Goal: Information Seeking & Learning: Learn about a topic

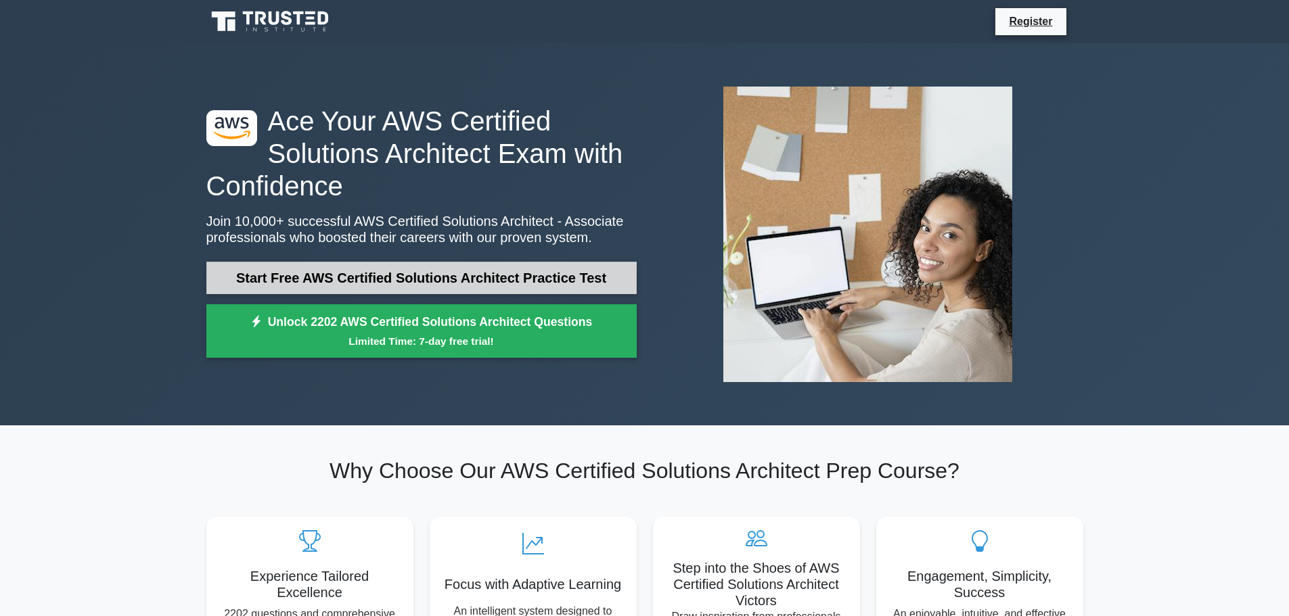
click at [567, 271] on link "Start Free AWS Certified Solutions Architect Practice Test" at bounding box center [421, 278] width 430 height 32
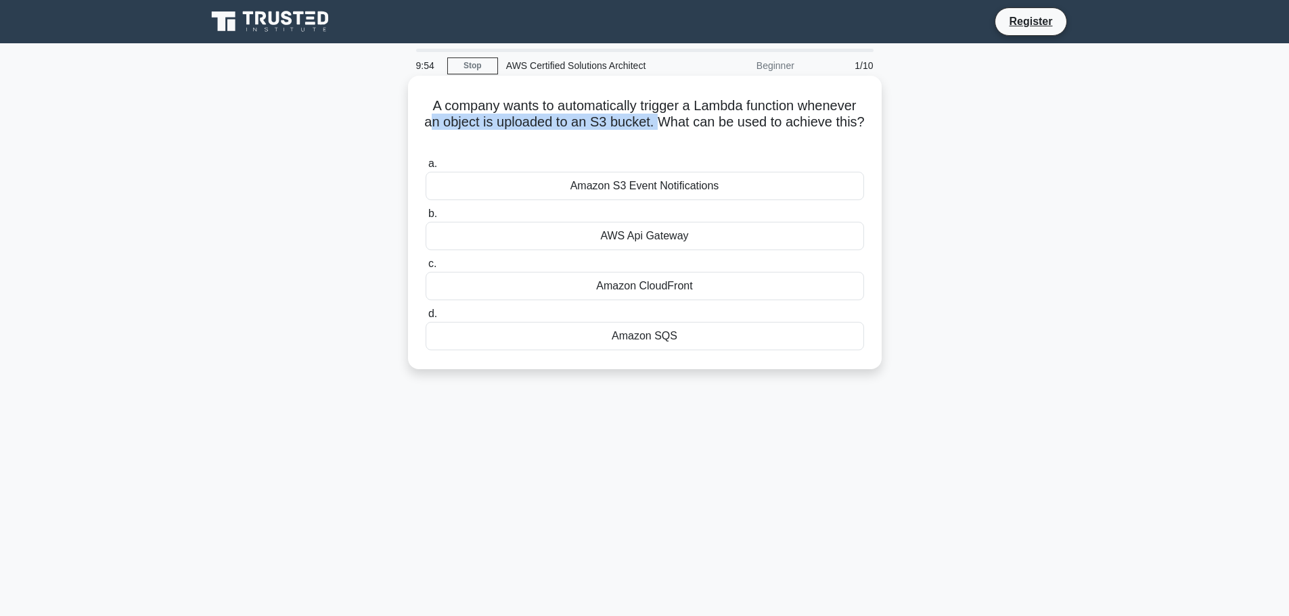
drag, startPoint x: 480, startPoint y: 124, endPoint x: 675, endPoint y: 123, distance: 194.9
click at [675, 123] on h5 "A company wants to automatically trigger a Lambda function whenever an object i…" at bounding box center [644, 122] width 441 height 50
click at [653, 140] on icon ".spinner_0XTQ{transform-origin:center;animation:spinner_y6GP .75s linear infini…" at bounding box center [645, 139] width 16 height 16
drag, startPoint x: 552, startPoint y: 105, endPoint x: 801, endPoint y: 110, distance: 249.1
click at [801, 110] on h5 "A company wants to automatically trigger a Lambda function whenever an object i…" at bounding box center [644, 122] width 441 height 50
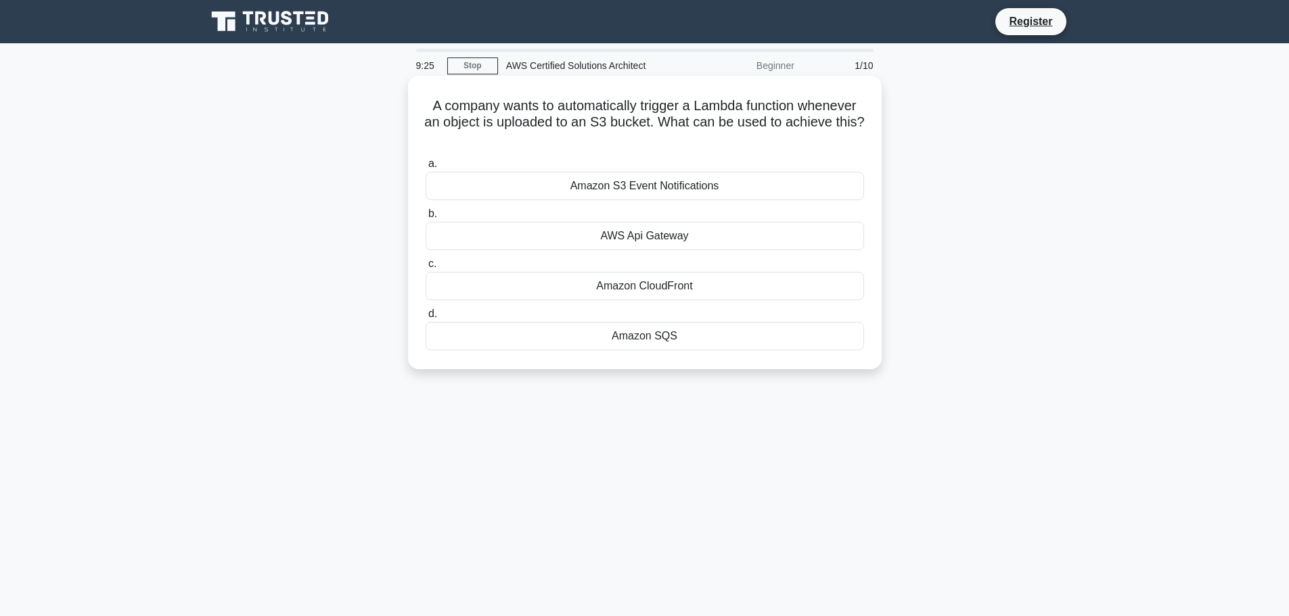
click at [626, 340] on div "Amazon SQS" at bounding box center [645, 336] width 439 height 28
click at [426, 319] on input "d. Amazon SQS" at bounding box center [426, 314] width 0 height 9
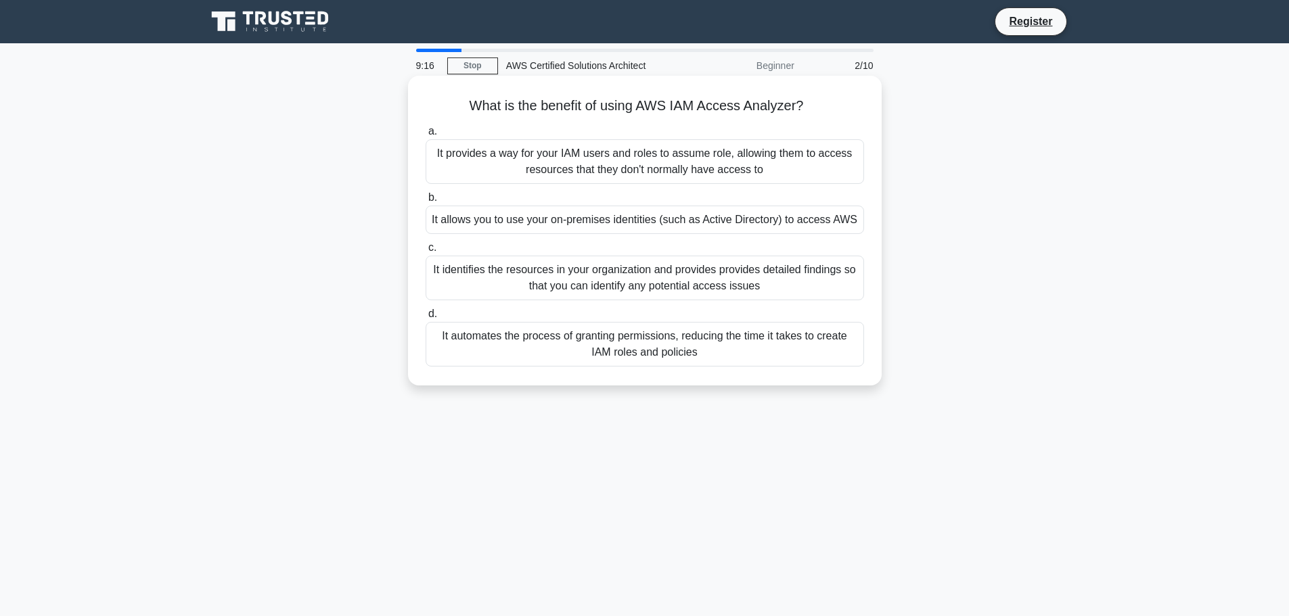
drag, startPoint x: 469, startPoint y: 104, endPoint x: 819, endPoint y: 116, distance: 350.8
click at [819, 116] on div "What is the benefit of using AWS IAM Access Analyzer? .spinner_0XTQ{transform-o…" at bounding box center [644, 230] width 463 height 299
click at [639, 184] on div "It provides a way for your IAM users and roles to assume role, allowing them to…" at bounding box center [645, 161] width 439 height 45
click at [426, 136] on input "a. It provides a way for your IAM users and roles to assume role, allowing them…" at bounding box center [426, 131] width 0 height 9
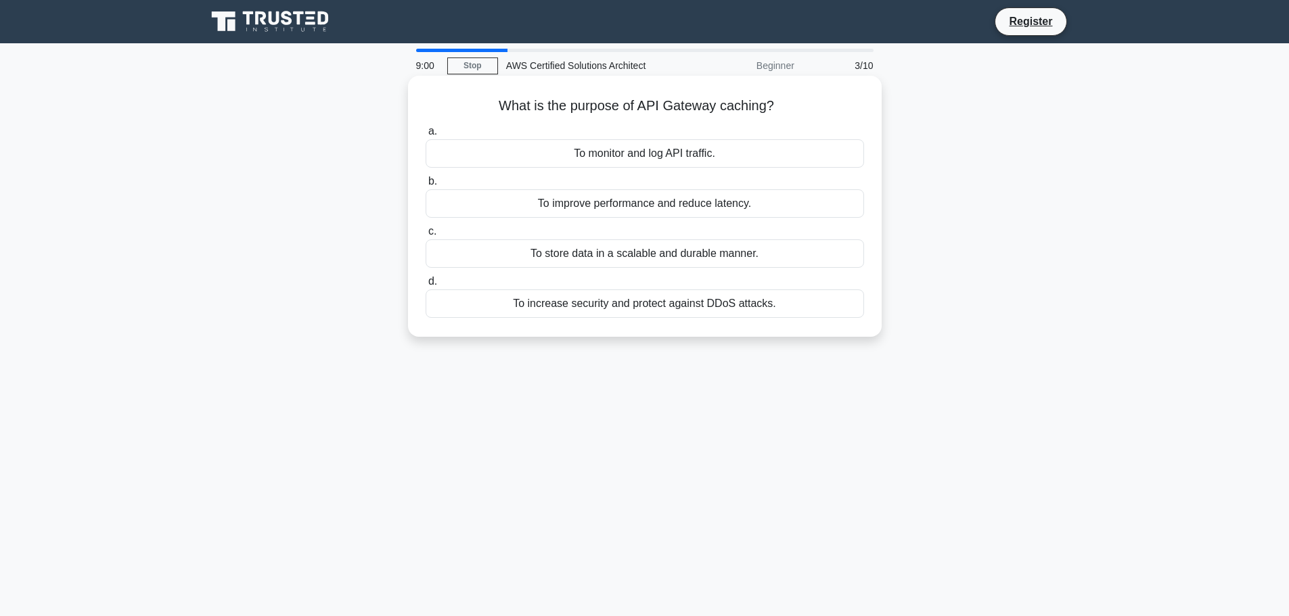
click at [666, 204] on div "To improve performance and reduce latency." at bounding box center [645, 203] width 439 height 28
click at [426, 186] on input "b. To improve performance and reduce latency." at bounding box center [426, 181] width 0 height 9
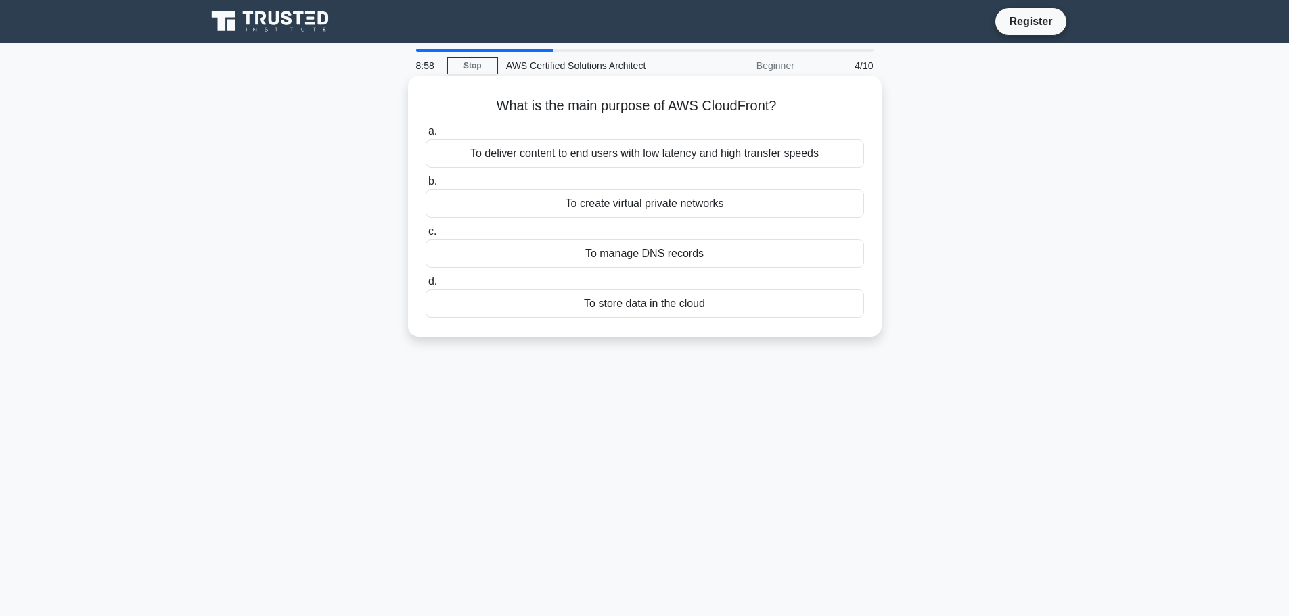
drag, startPoint x: 534, startPoint y: 106, endPoint x: 792, endPoint y: 110, distance: 258.5
click at [792, 110] on h5 "What is the main purpose of AWS CloudFront? .spinner_0XTQ{transform-origin:cent…" at bounding box center [644, 106] width 441 height 18
click at [788, 113] on icon ".spinner_0XTQ{transform-origin:center;animation:spinner_y6GP .75s linear infini…" at bounding box center [784, 107] width 16 height 16
click at [559, 160] on div "To deliver content to end users with low latency and high transfer speeds" at bounding box center [645, 153] width 439 height 28
click at [426, 136] on input "a. To deliver content to end users with low latency and high transfer speeds" at bounding box center [426, 131] width 0 height 9
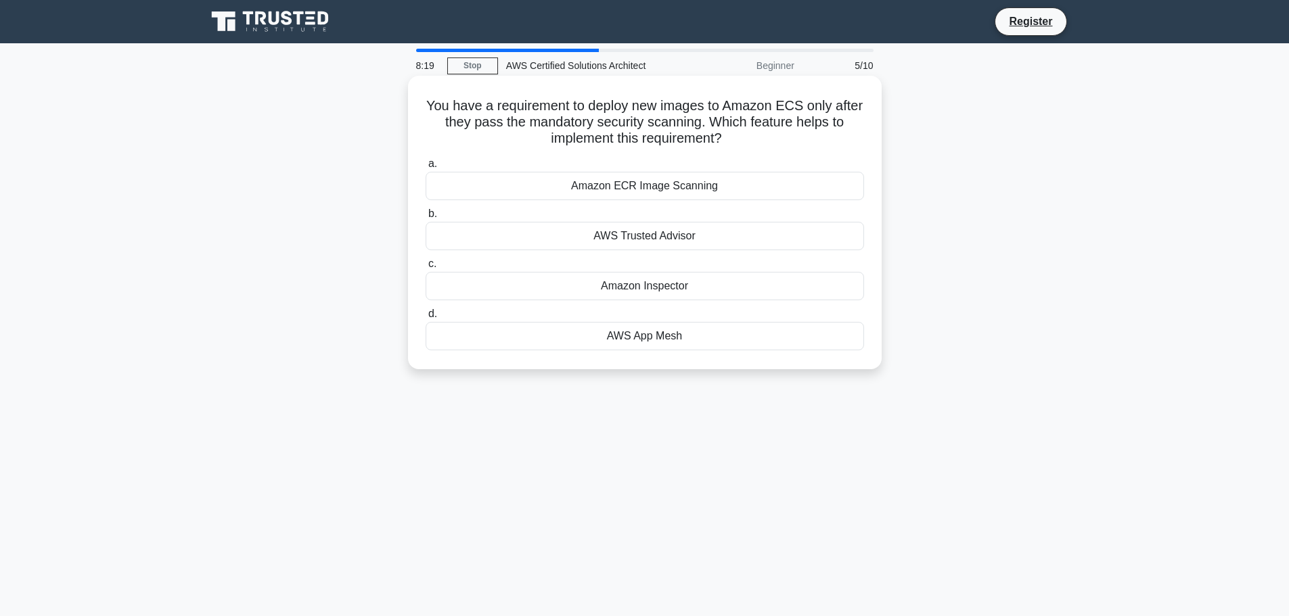
click at [681, 197] on div "Amazon ECR Image Scanning" at bounding box center [645, 186] width 439 height 28
click at [426, 169] on input "a. Amazon ECR Image Scanning" at bounding box center [426, 164] width 0 height 9
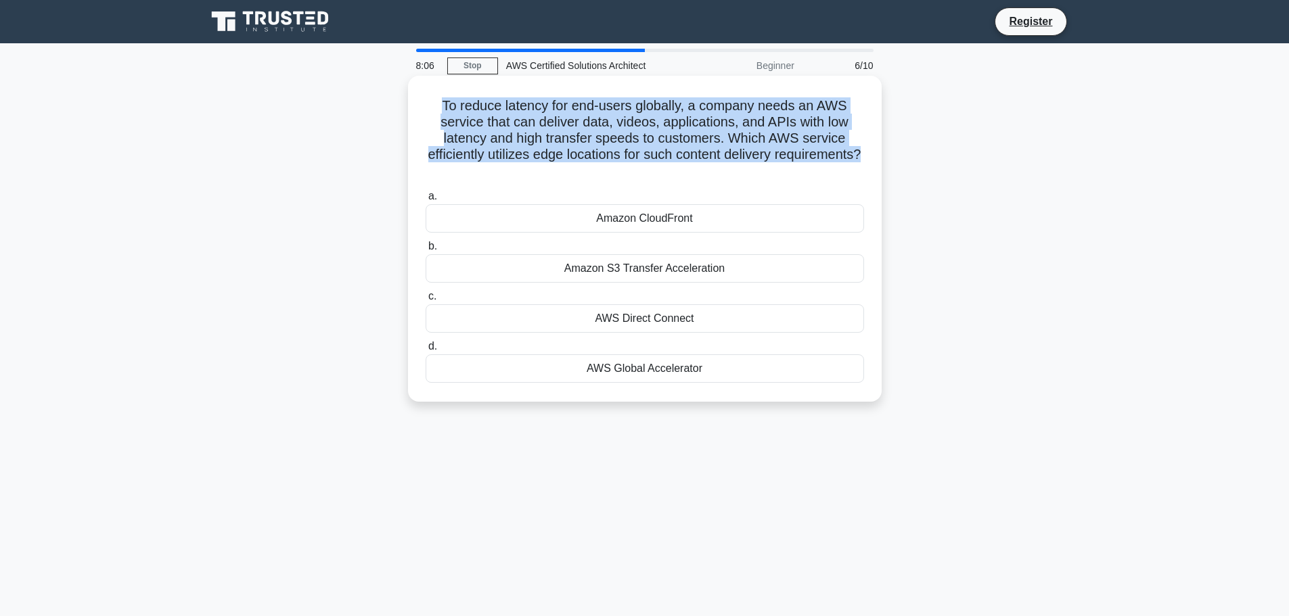
drag, startPoint x: 498, startPoint y: 112, endPoint x: 679, endPoint y: 179, distance: 193.1
click at [679, 179] on h5 "To reduce latency for end-users globally, a company needs an AWS service that c…" at bounding box center [644, 138] width 441 height 83
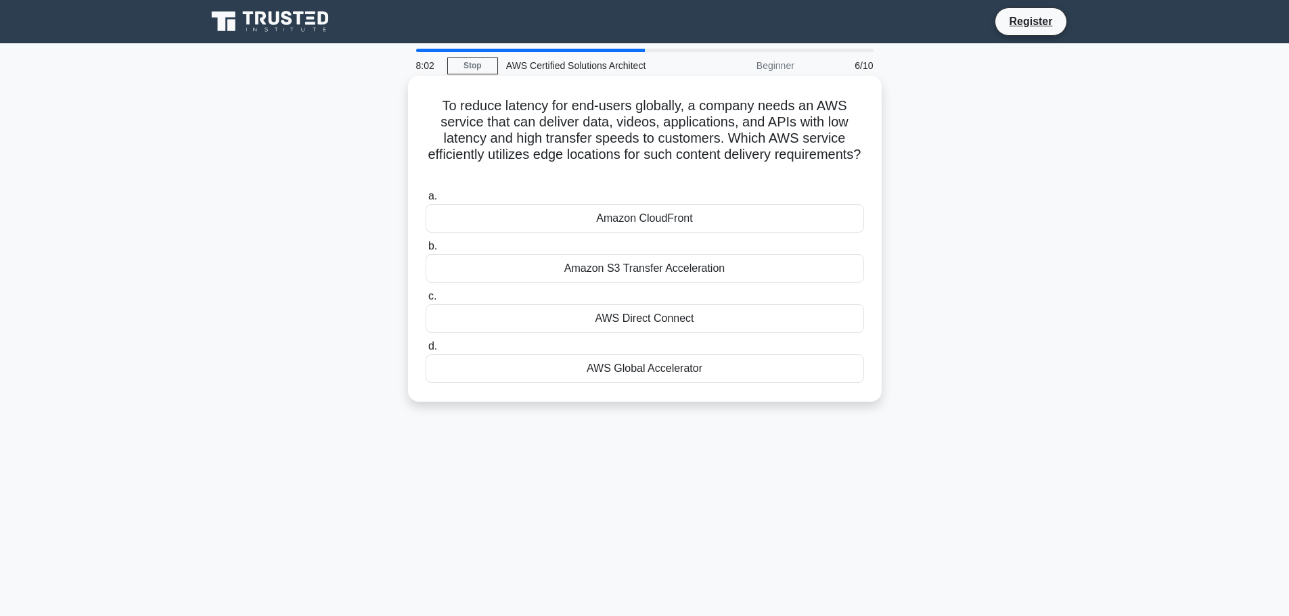
click at [667, 219] on div "Amazon CloudFront" at bounding box center [645, 218] width 439 height 28
click at [426, 201] on input "a. Amazon CloudFront" at bounding box center [426, 196] width 0 height 9
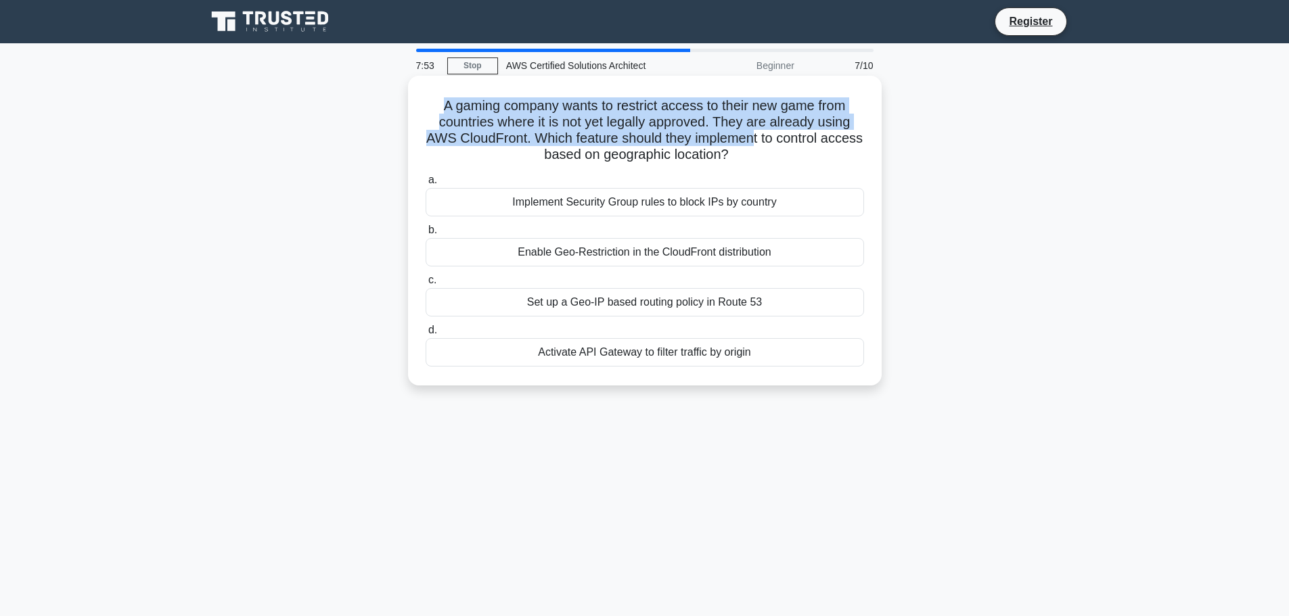
drag, startPoint x: 438, startPoint y: 105, endPoint x: 777, endPoint y: 131, distance: 340.1
click at [777, 131] on h5 "A gaming company wants to restrict access to their new game from countries wher…" at bounding box center [644, 130] width 441 height 66
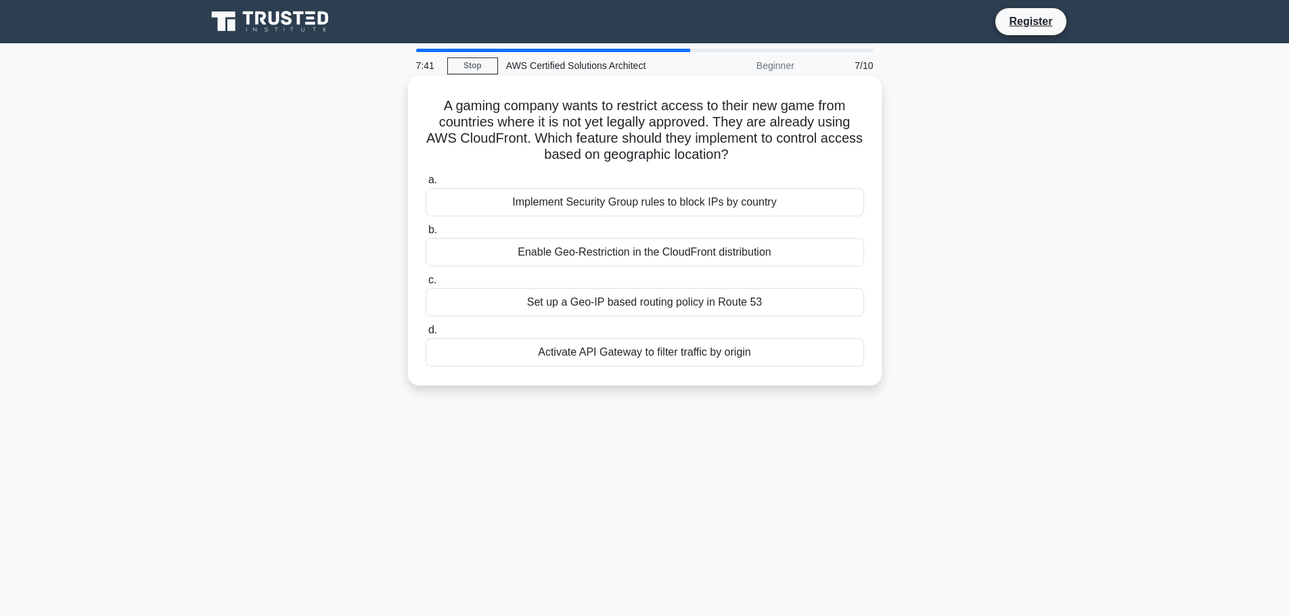
click at [687, 355] on div "Activate API Gateway to filter traffic by origin" at bounding box center [645, 352] width 439 height 28
click at [426, 335] on input "d. Activate API Gateway to filter traffic by origin" at bounding box center [426, 330] width 0 height 9
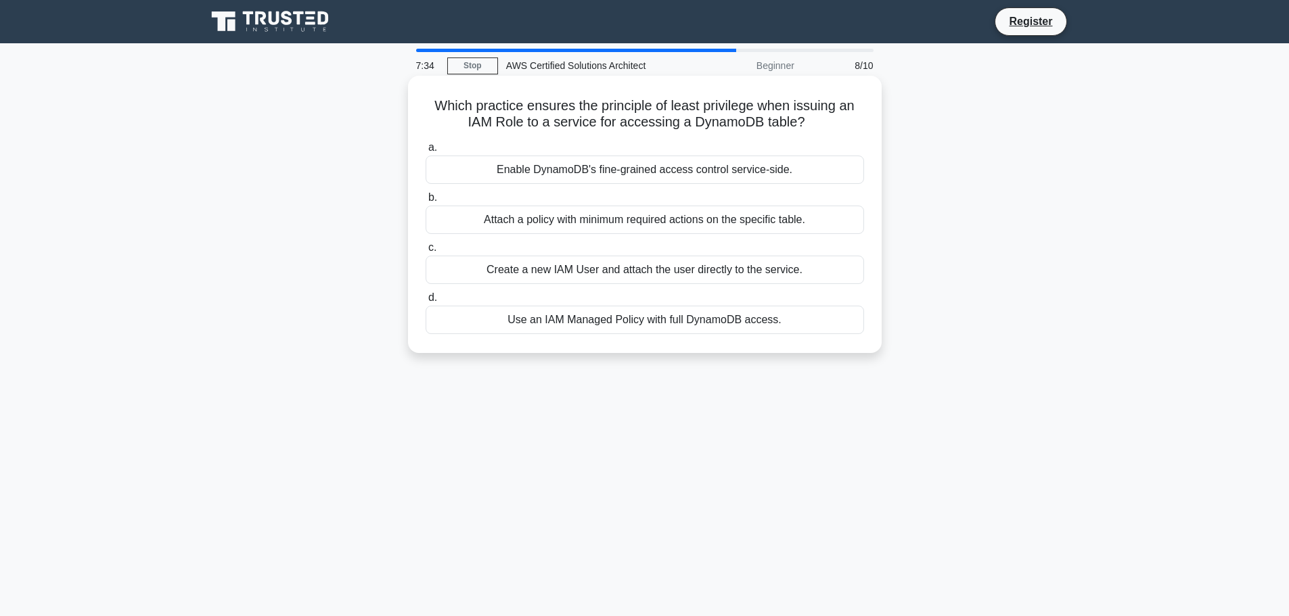
drag, startPoint x: 459, startPoint y: 105, endPoint x: 822, endPoint y: 127, distance: 363.4
click at [822, 127] on h5 "Which practice ensures the principle of least privilege when issuing an IAM Rol…" at bounding box center [644, 114] width 441 height 34
click at [697, 225] on div "Attach a policy with minimum required actions on the specific table." at bounding box center [645, 220] width 439 height 28
click at [697, 222] on div "Attach a policy with minimum required actions on the specific table." at bounding box center [645, 220] width 439 height 28
click at [426, 202] on input "b. Attach a policy with minimum required actions on the specific table." at bounding box center [426, 198] width 0 height 9
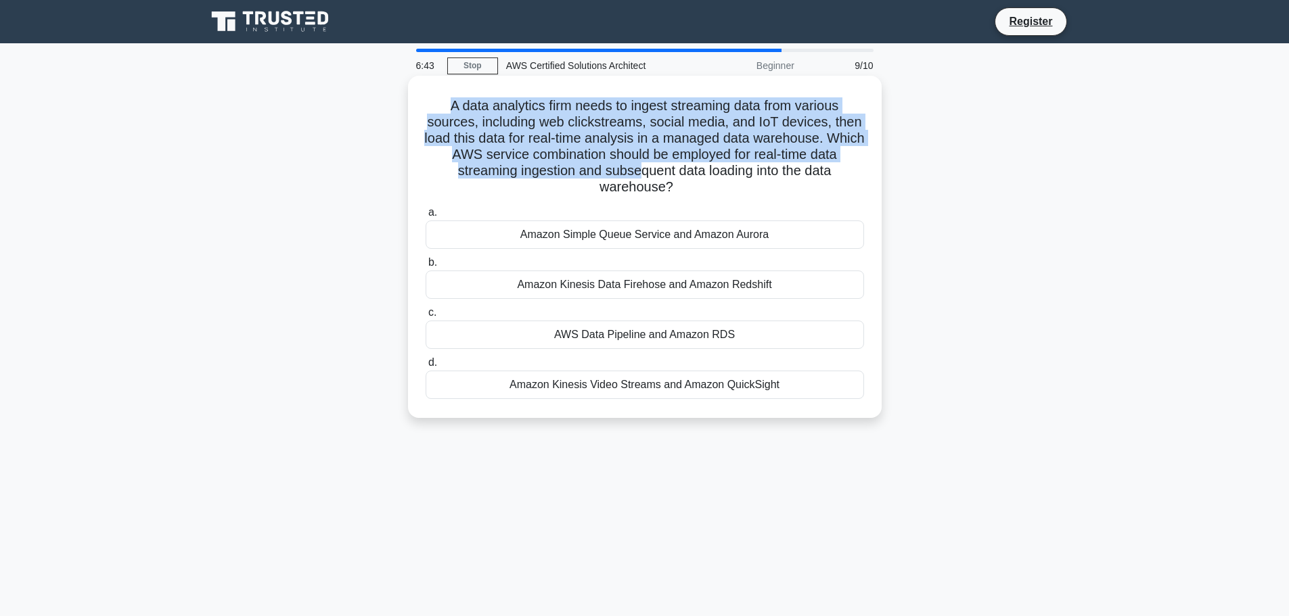
drag, startPoint x: 448, startPoint y: 107, endPoint x: 637, endPoint y: 179, distance: 202.0
click at [637, 179] on h5 "A data analytics firm needs to ingest streaming data from various sources, incl…" at bounding box center [644, 146] width 441 height 99
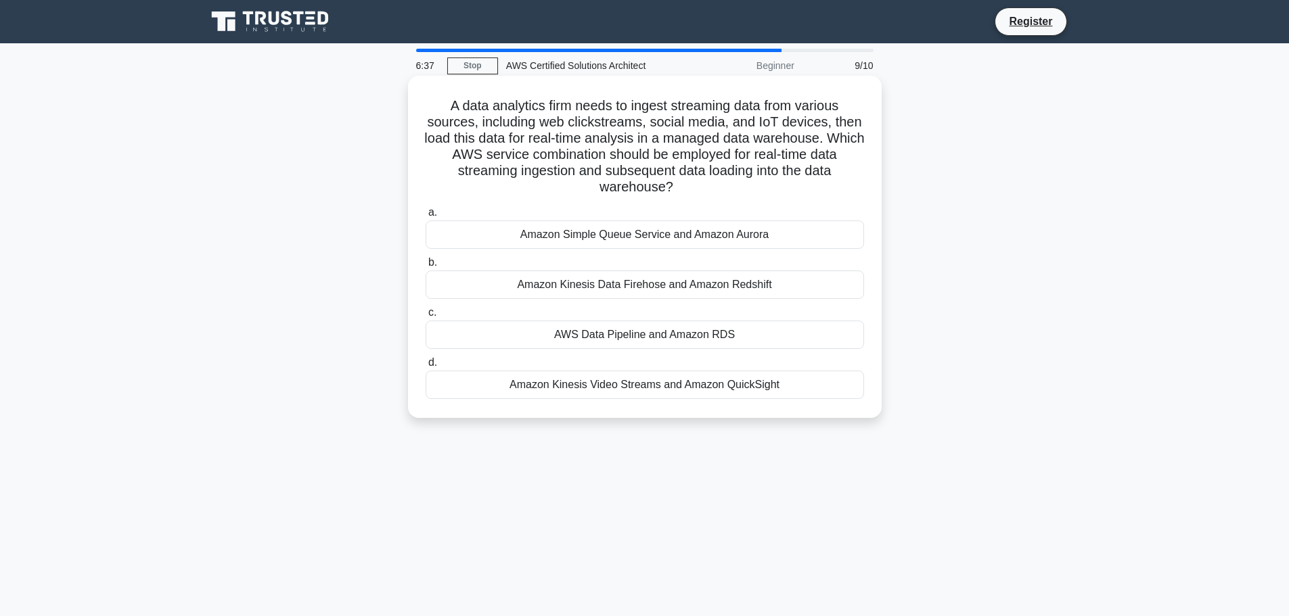
click at [625, 234] on div "Amazon Simple Queue Service and Amazon Aurora" at bounding box center [645, 235] width 439 height 28
click at [426, 217] on input "a. Amazon Simple Queue Service and Amazon Aurora" at bounding box center [426, 212] width 0 height 9
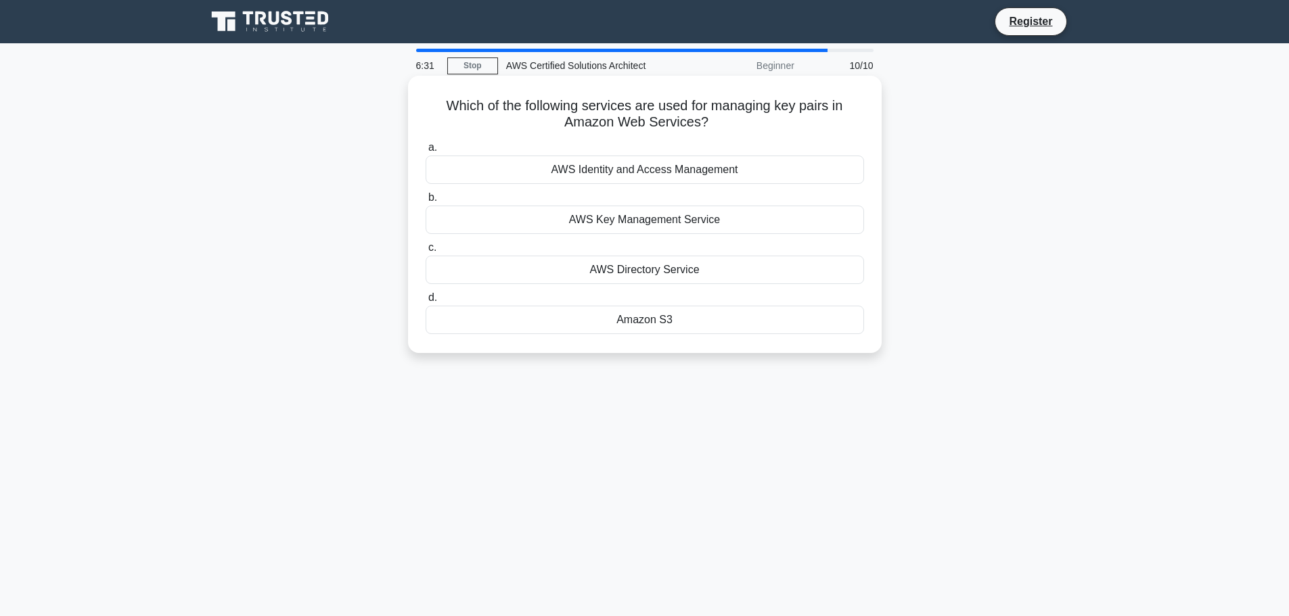
drag, startPoint x: 449, startPoint y: 106, endPoint x: 713, endPoint y: 127, distance: 264.1
click at [713, 127] on h5 "Which of the following services are used for managing key pairs in Amazon Web S…" at bounding box center [644, 114] width 441 height 34
click at [750, 139] on div "a. AWS Identity and Access Management b. AWS Key Management Service c. d." at bounding box center [645, 237] width 455 height 200
click at [591, 223] on div "AWS Key Management Service" at bounding box center [645, 220] width 439 height 28
click at [426, 202] on input "b. AWS Key Management Service" at bounding box center [426, 198] width 0 height 9
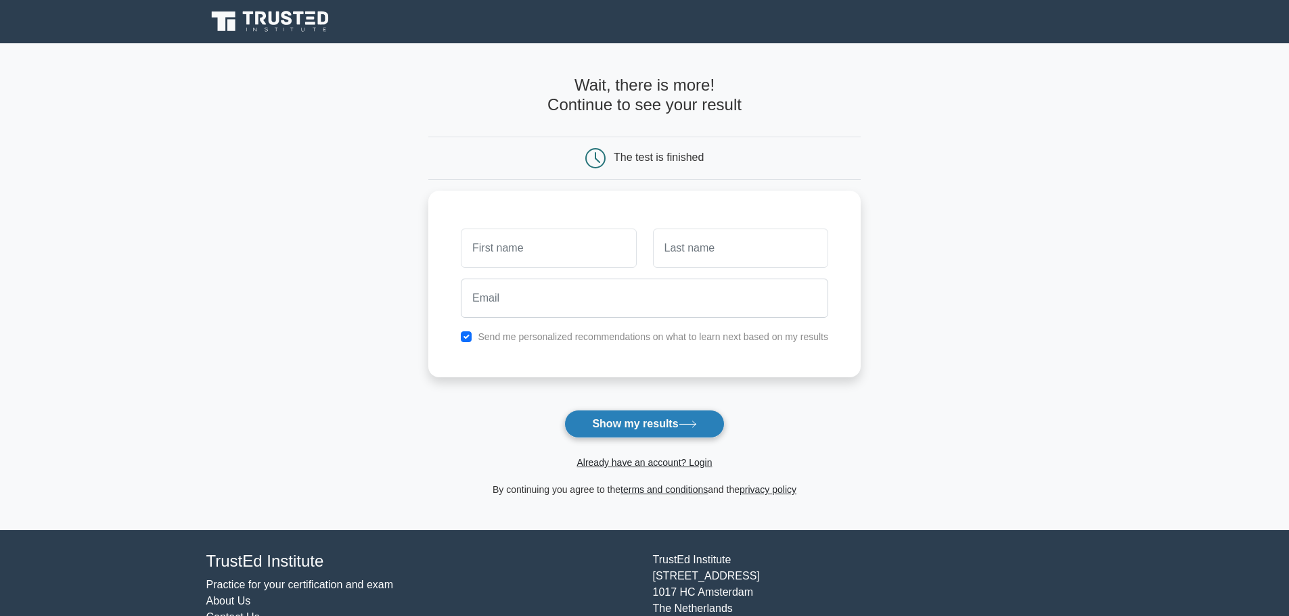
click at [628, 426] on button "Show my results" at bounding box center [644, 424] width 160 height 28
click at [627, 426] on button "Show my results" at bounding box center [644, 424] width 160 height 28
click at [529, 246] on input "text" at bounding box center [548, 244] width 175 height 39
type input "aa"
drag, startPoint x: 647, startPoint y: 254, endPoint x: 654, endPoint y: 249, distance: 8.8
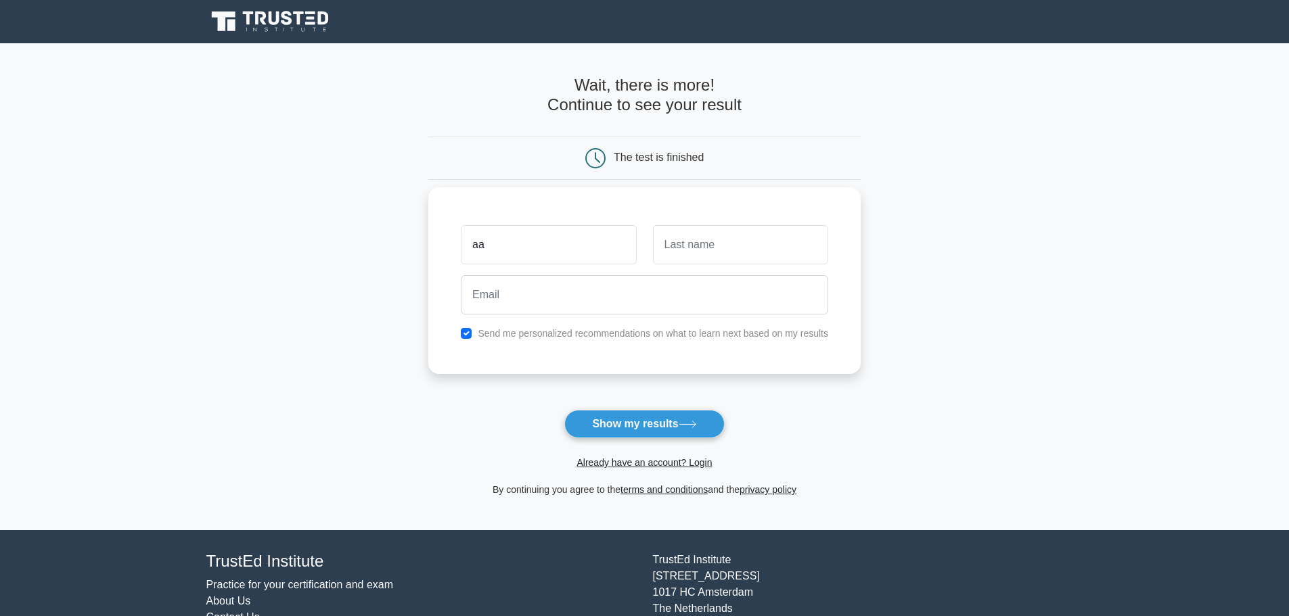
click at [652, 250] on div at bounding box center [741, 245] width 192 height 50
click at [673, 241] on input "text" at bounding box center [740, 244] width 175 height 39
type input "a"
click at [656, 415] on button "Show my results" at bounding box center [644, 424] width 160 height 28
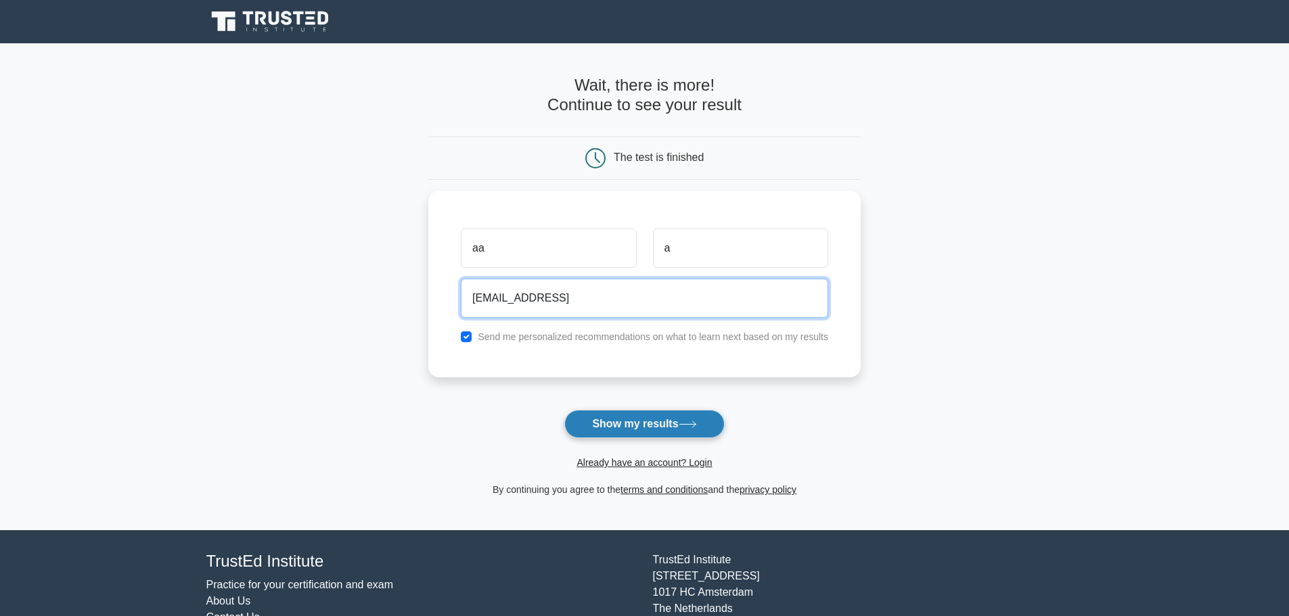
type input "[EMAIL_ADDRESS]"
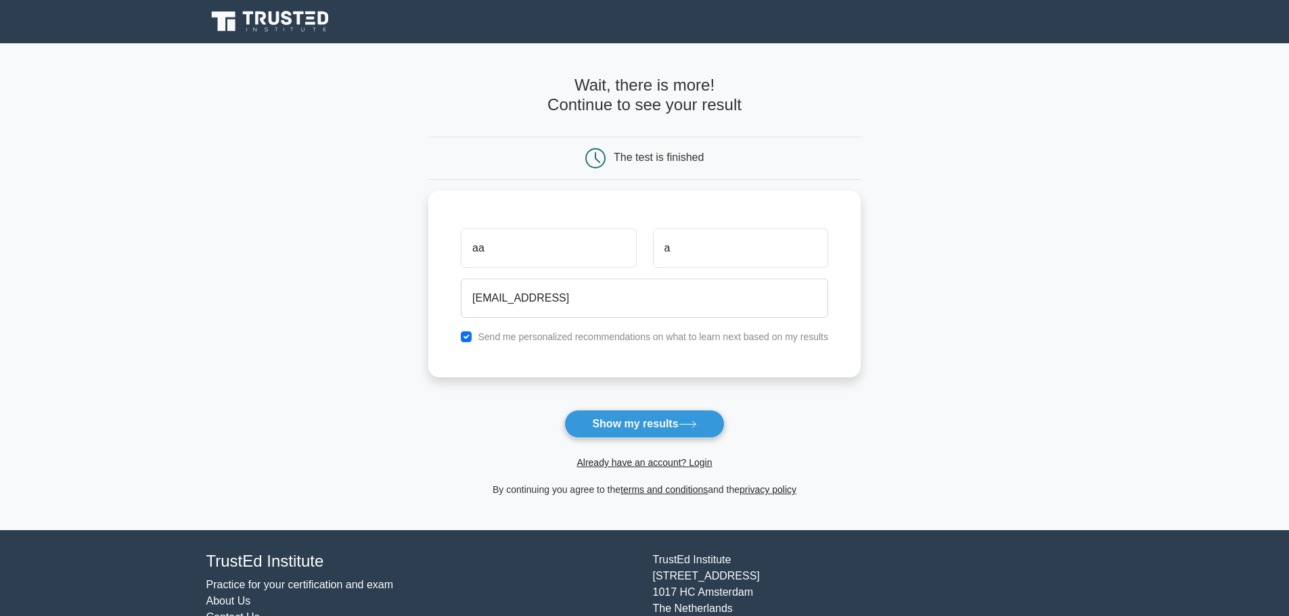
drag, startPoint x: 673, startPoint y: 412, endPoint x: 673, endPoint y: 422, distance: 9.5
click at [673, 413] on button "Show my results" at bounding box center [644, 424] width 160 height 28
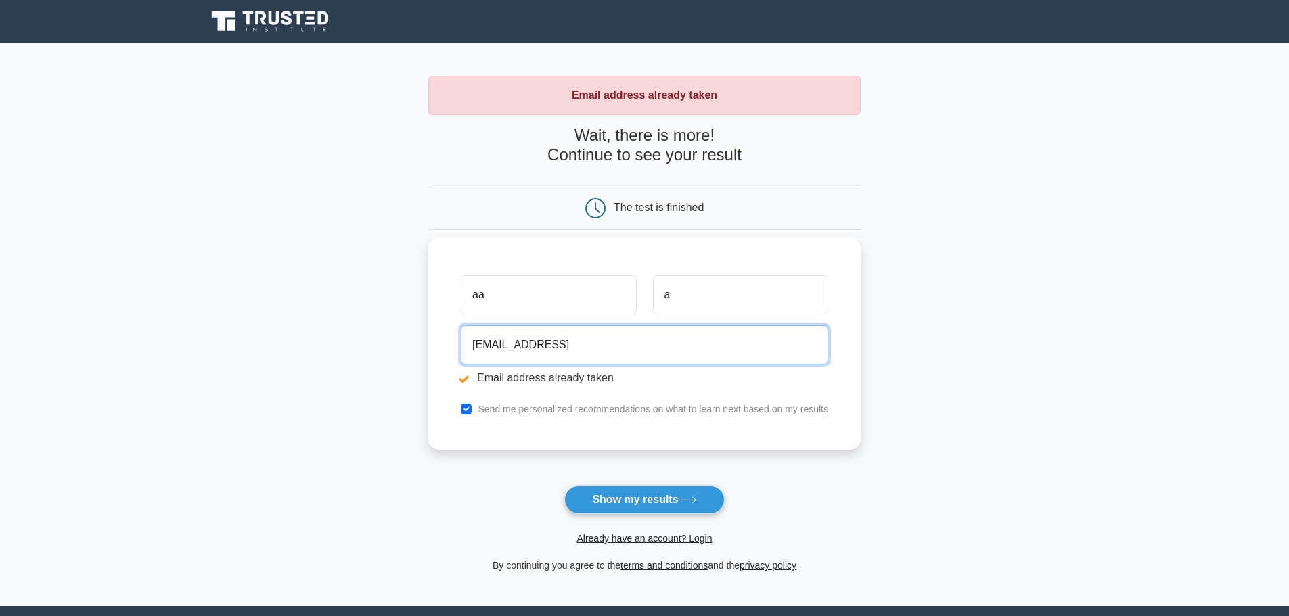
drag, startPoint x: 510, startPoint y: 345, endPoint x: 554, endPoint y: 351, distance: 45.1
click at [554, 351] on input "aa@aa.aa" at bounding box center [644, 344] width 367 height 39
type input "aa@aa.com"
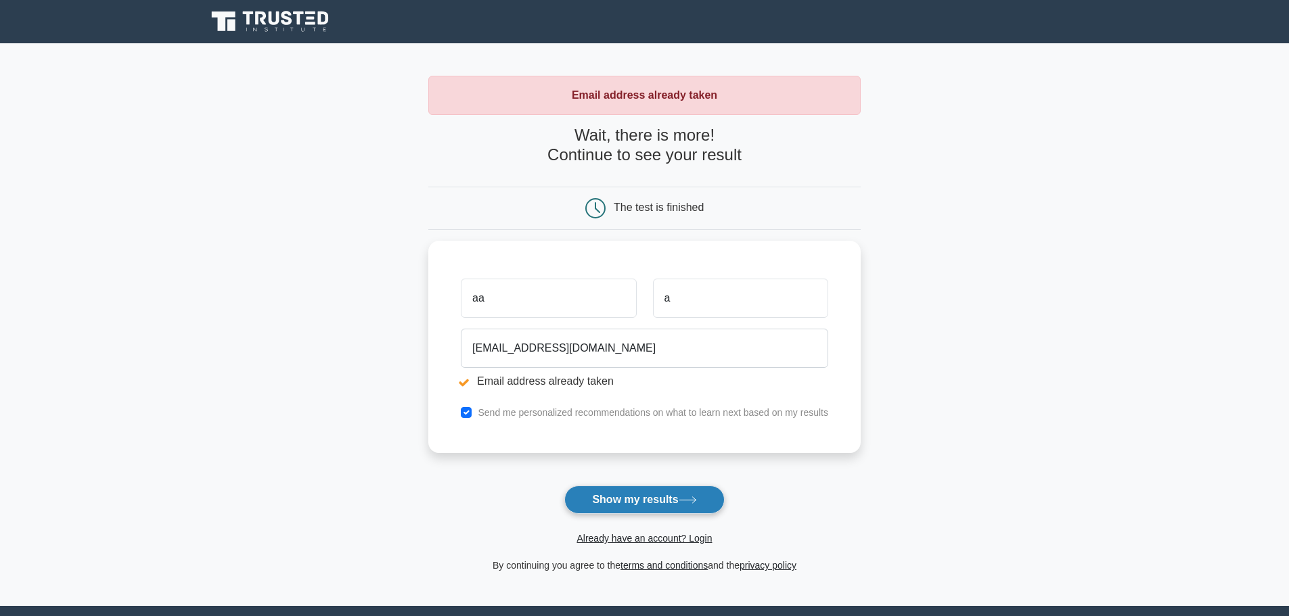
click at [619, 508] on button "Show my results" at bounding box center [644, 500] width 160 height 28
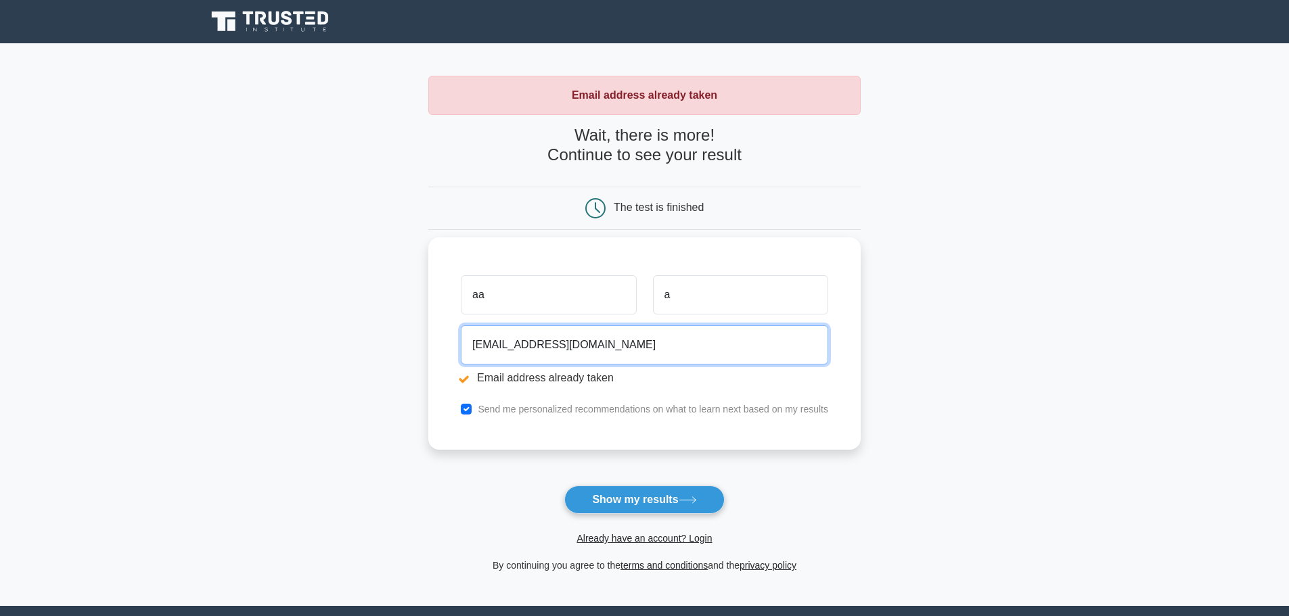
click at [475, 346] on input "aa@aa.com" at bounding box center [644, 344] width 367 height 39
type input "sdvfvdfvbdfvd@aa.com"
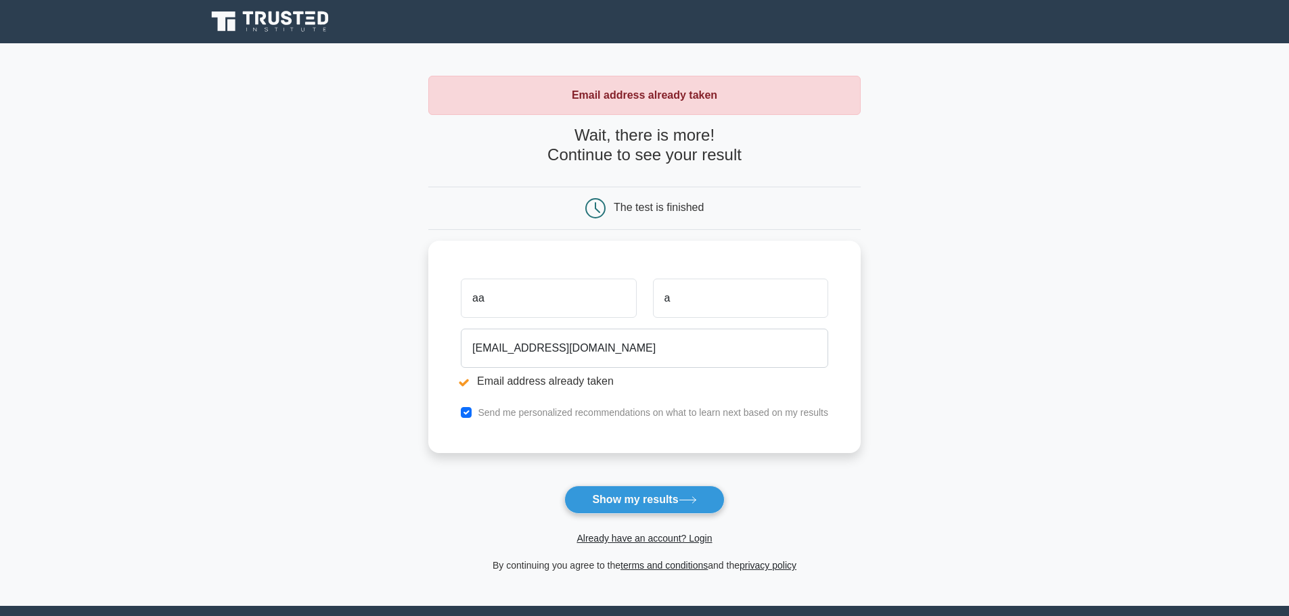
click at [668, 493] on button "Show my results" at bounding box center [644, 500] width 160 height 28
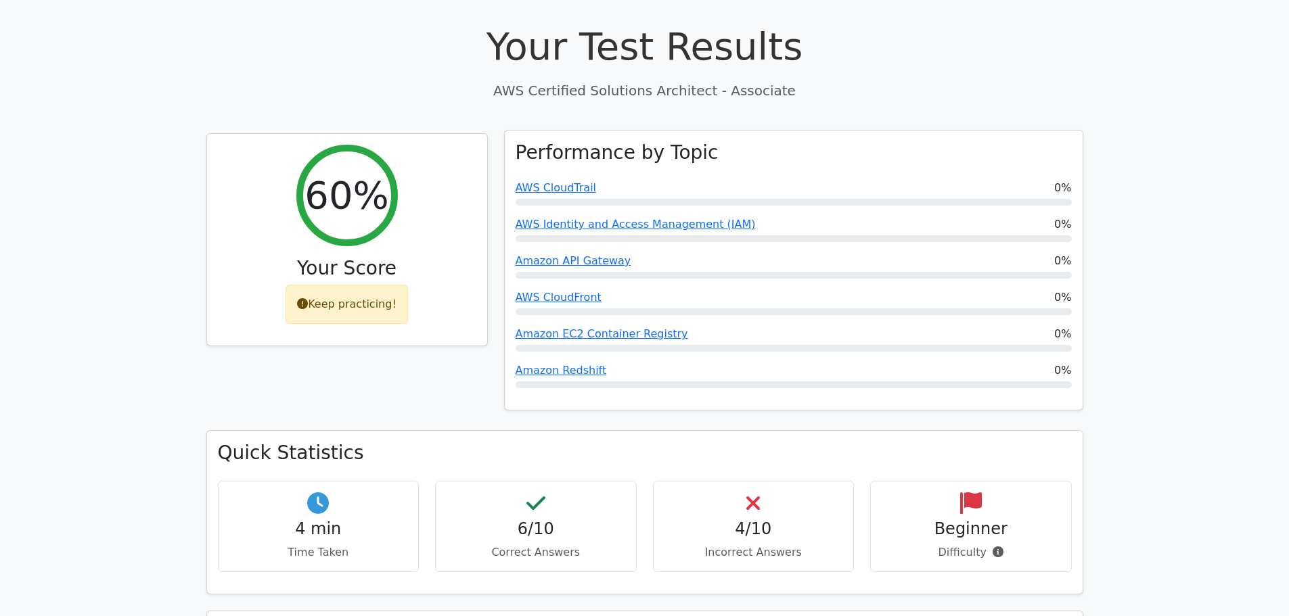
scroll to position [474, 0]
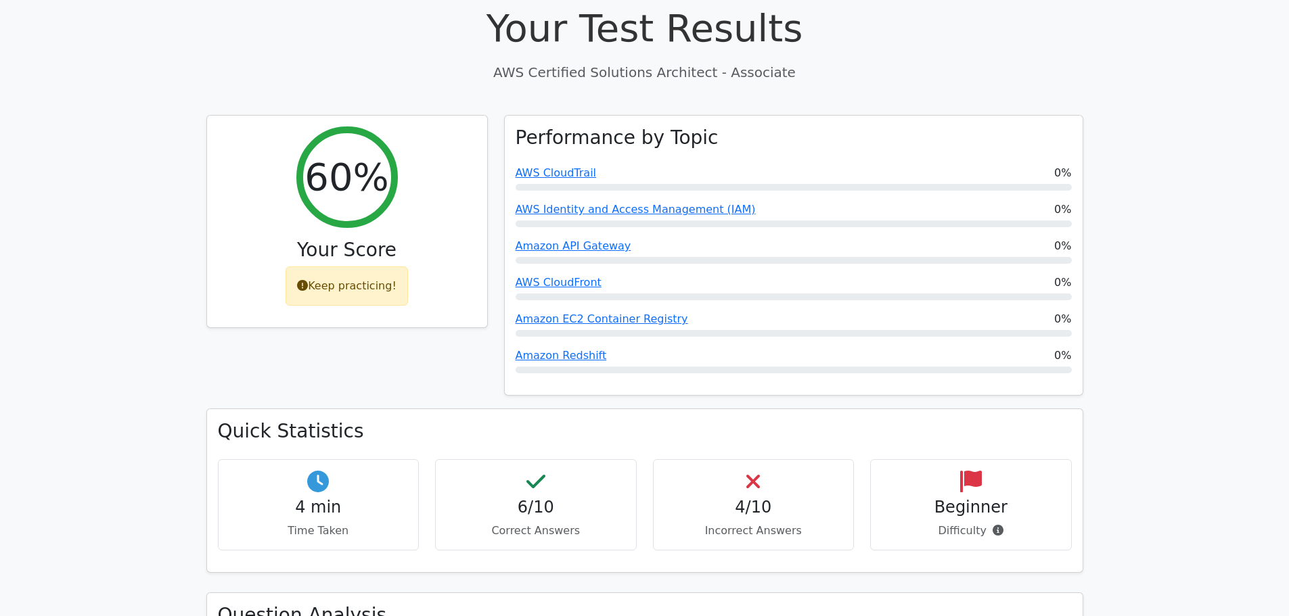
click at [970, 471] on icon at bounding box center [971, 482] width 22 height 22
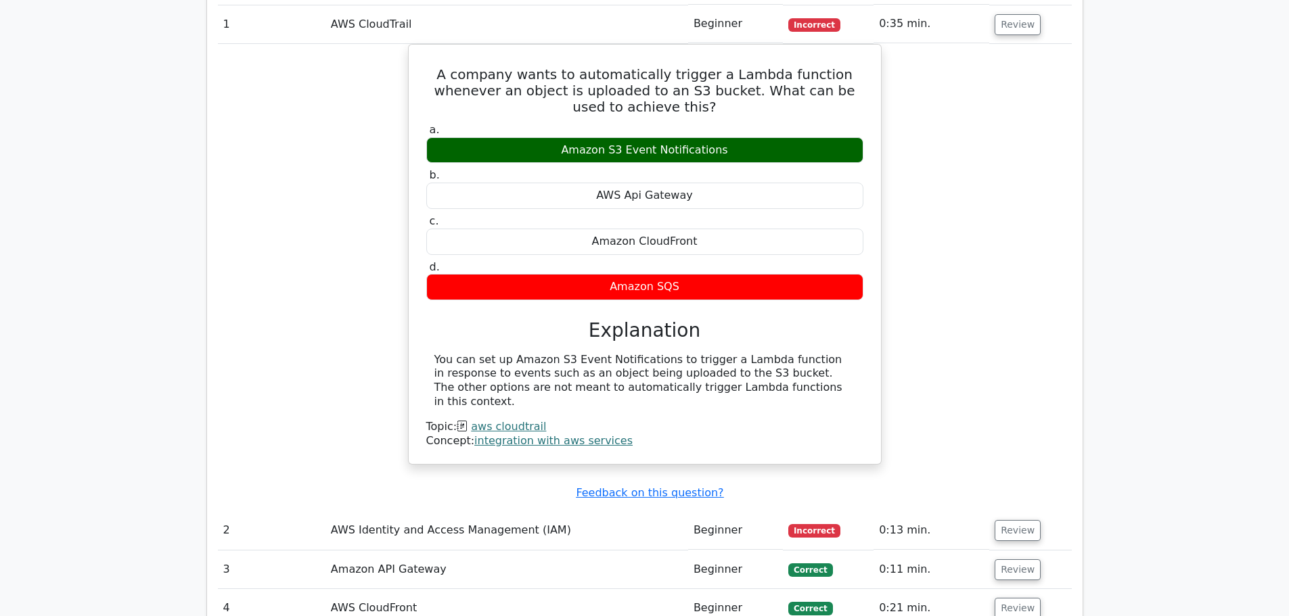
scroll to position [1150, 0]
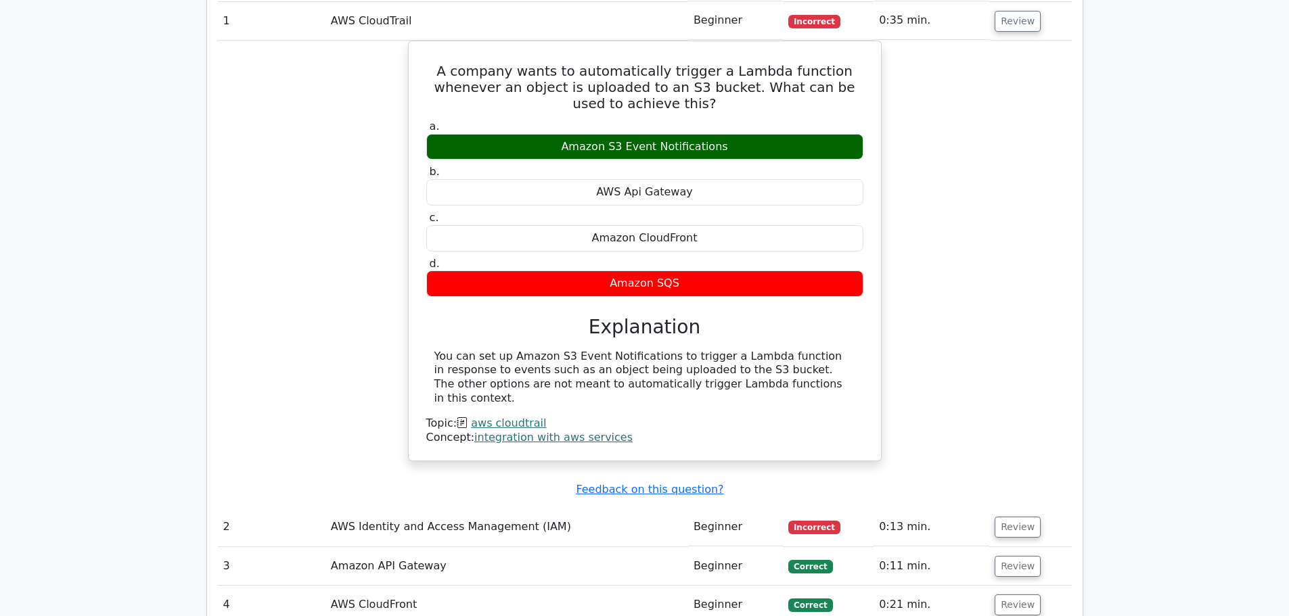
click at [378, 508] on td "AWS Identity and Access Management (IAM)" at bounding box center [506, 527] width 363 height 39
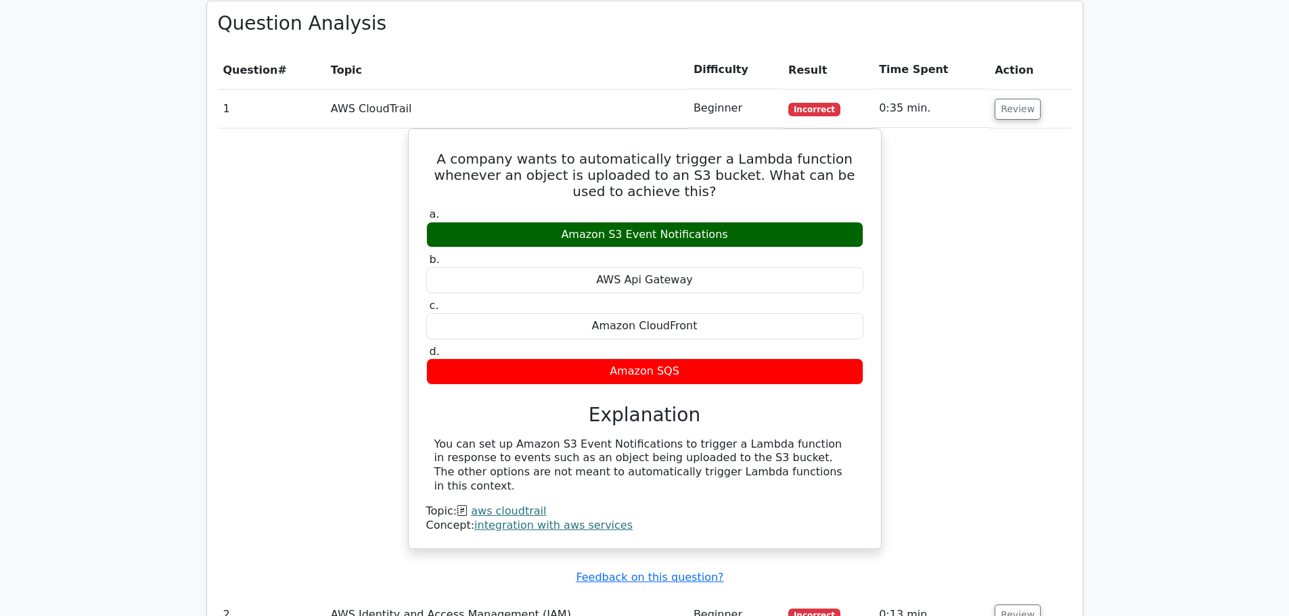
scroll to position [1218, 0]
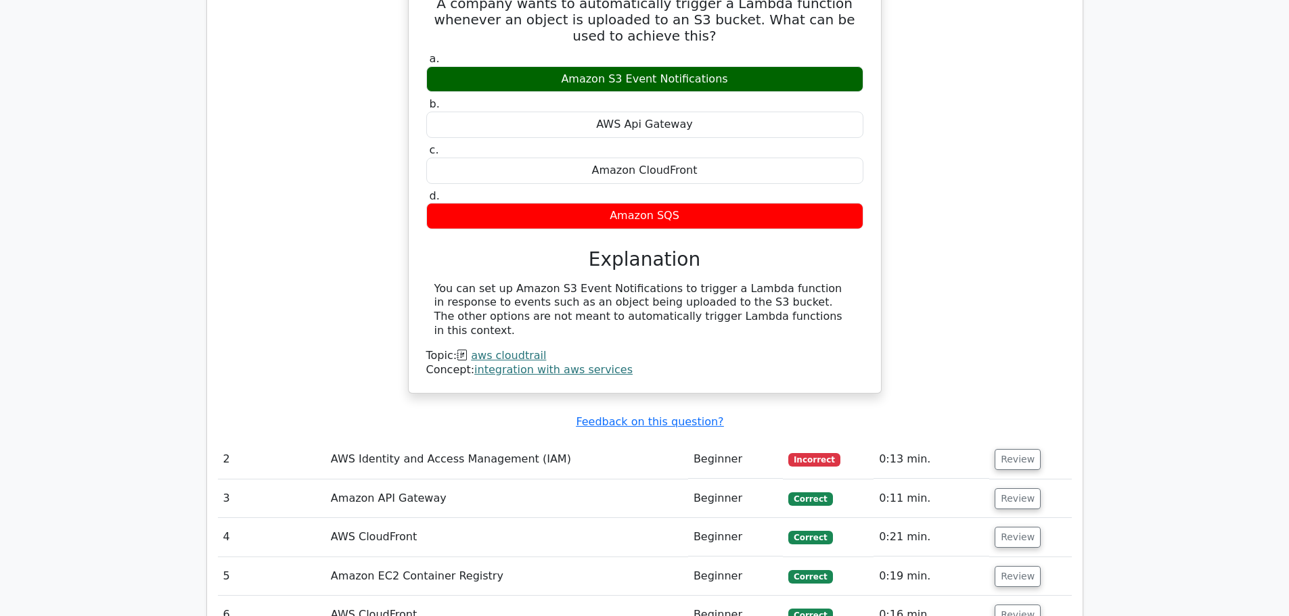
click at [503, 441] on td "AWS Identity and Access Management (IAM)" at bounding box center [506, 460] width 363 height 39
click at [1013, 449] on button "Review" at bounding box center [1018, 459] width 46 height 21
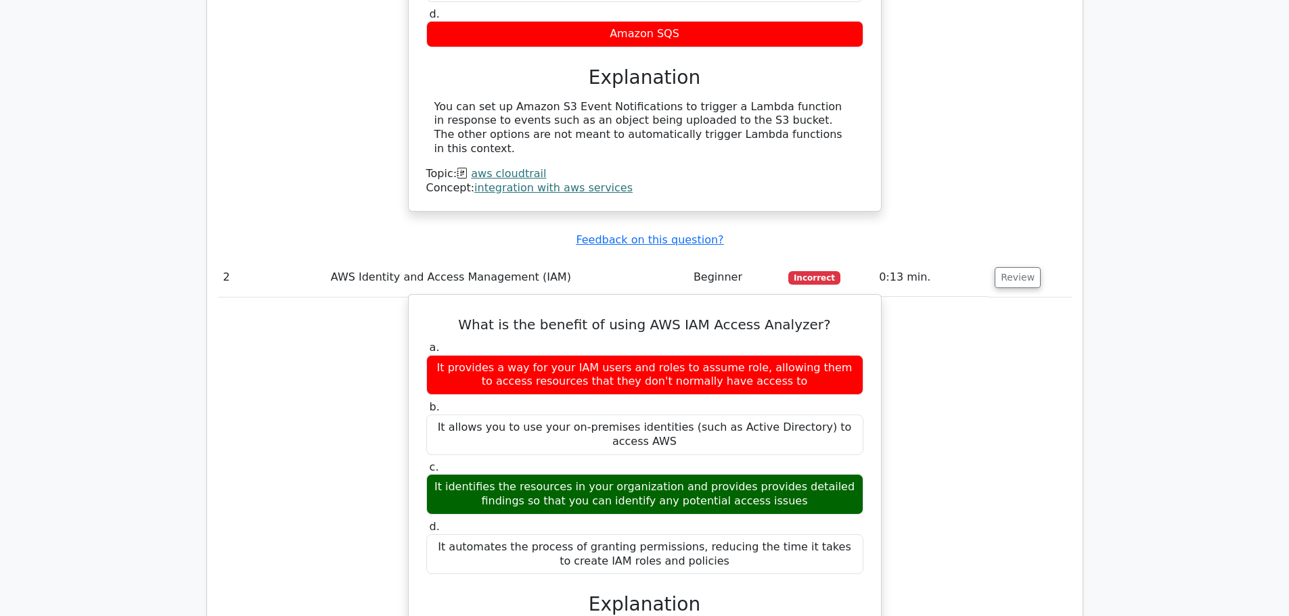
scroll to position [1421, 0]
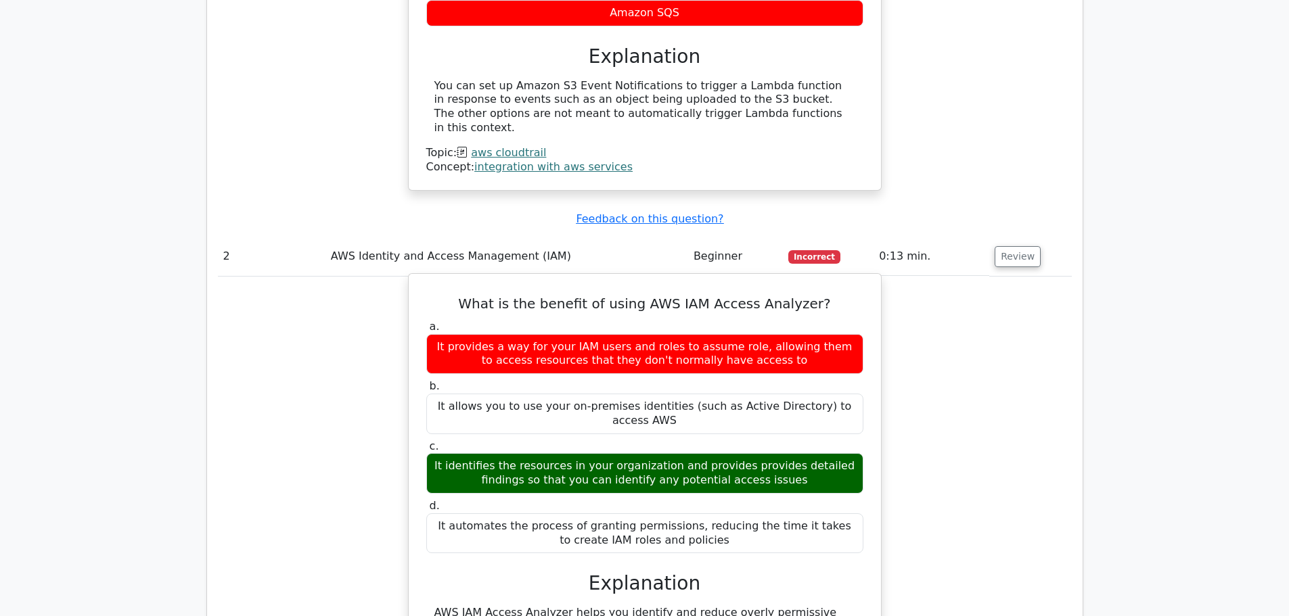
drag, startPoint x: 432, startPoint y: 374, endPoint x: 773, endPoint y: 387, distance: 340.7
click at [773, 453] on div "It identifies the resources in your organization and provides provides detailed…" at bounding box center [644, 473] width 437 height 41
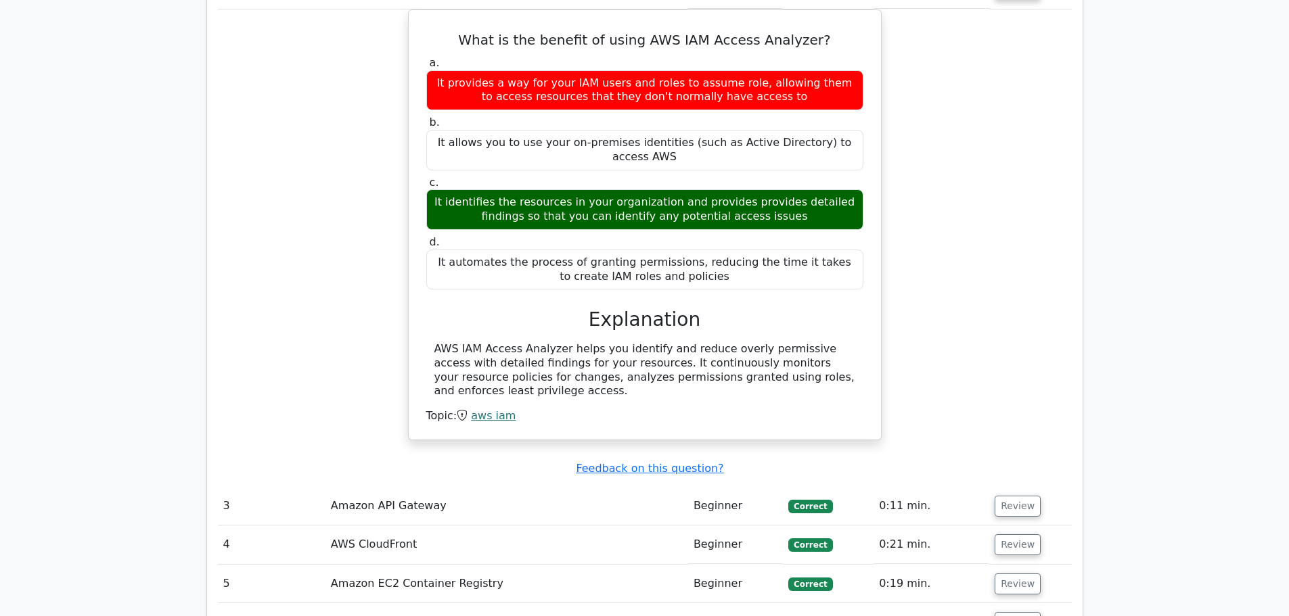
scroll to position [1692, 0]
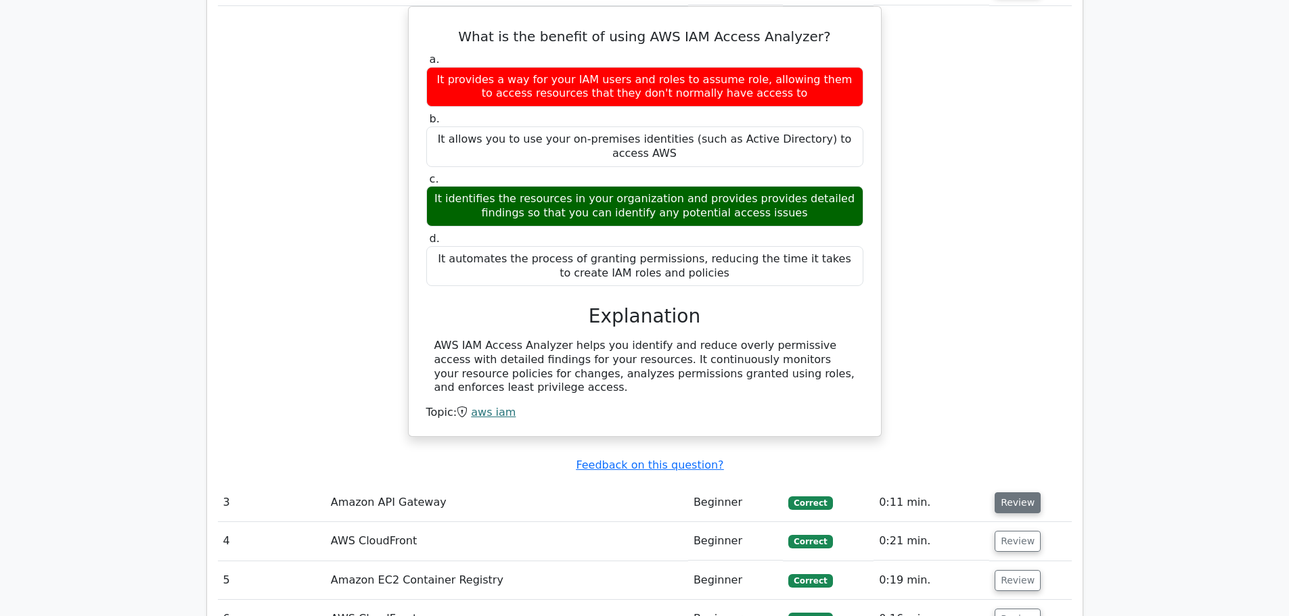
click at [1010, 493] on button "Review" at bounding box center [1018, 503] width 46 height 21
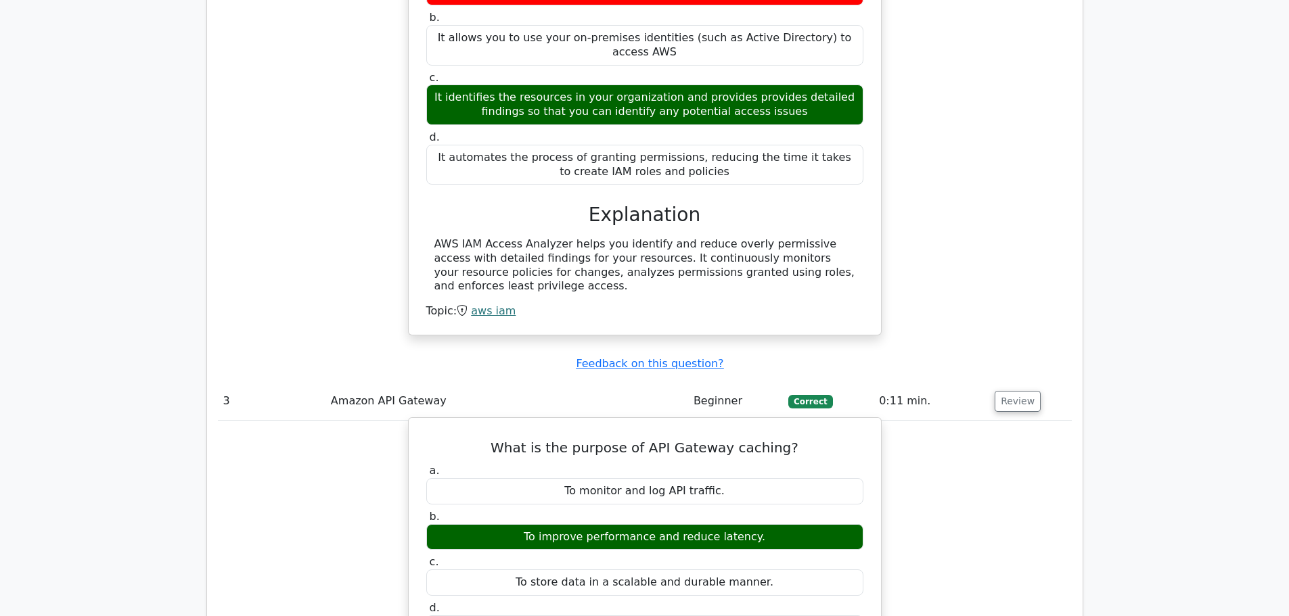
scroll to position [1827, 0]
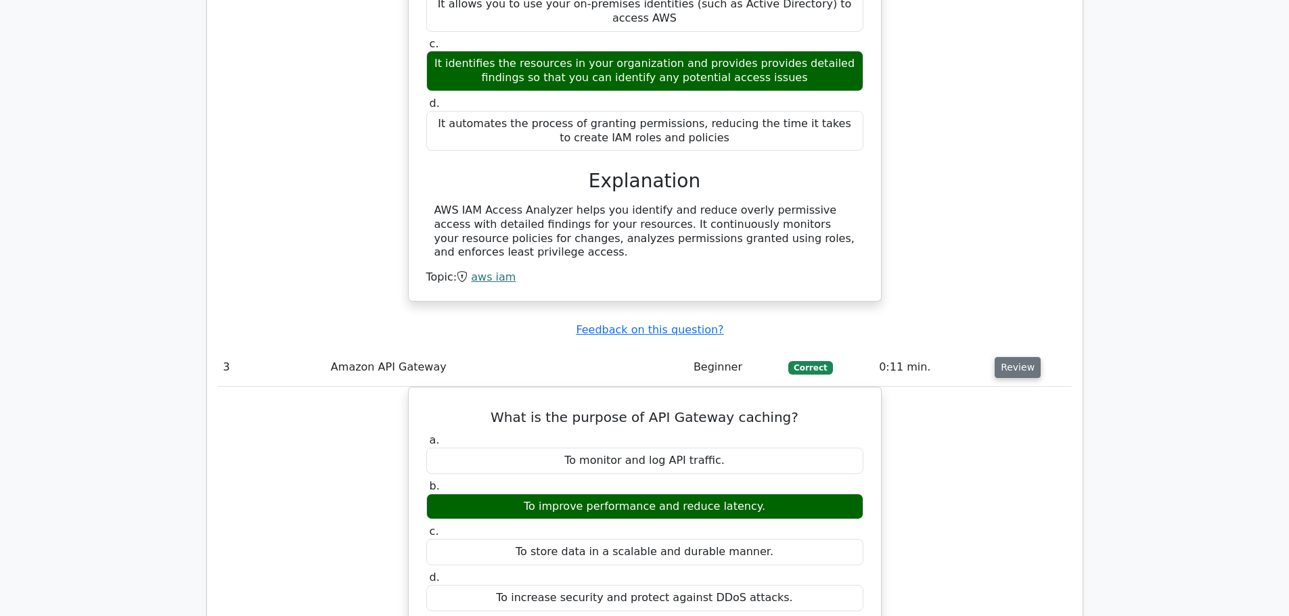
click at [1011, 357] on button "Review" at bounding box center [1018, 367] width 46 height 21
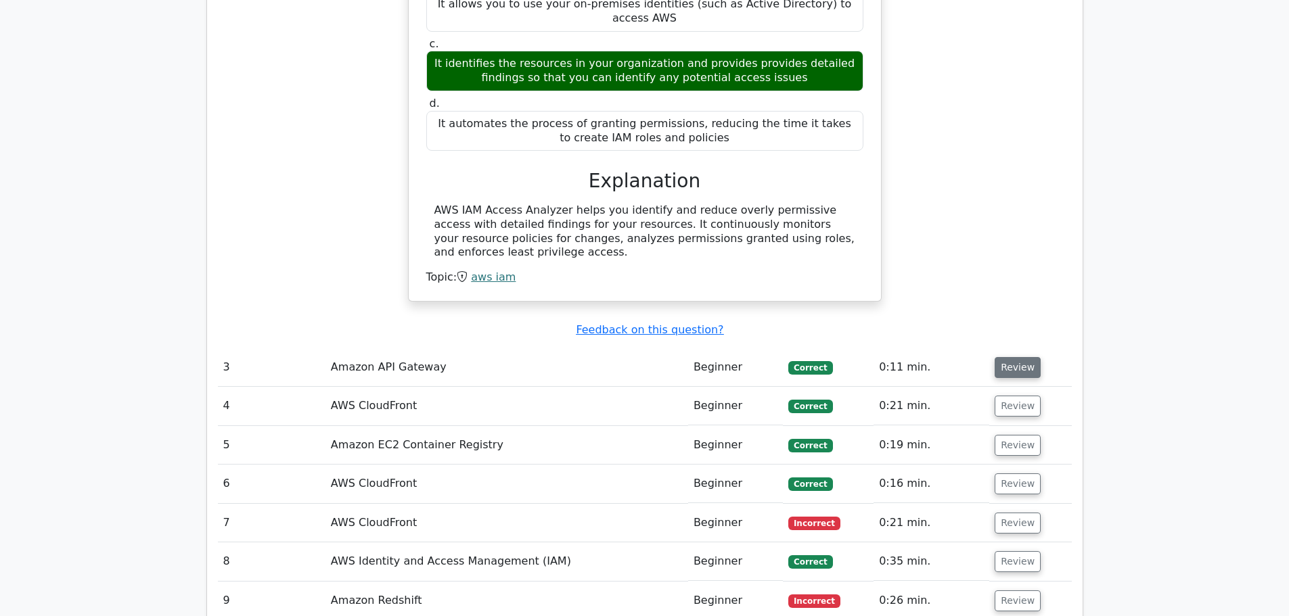
click at [1010, 357] on button "Review" at bounding box center [1018, 367] width 46 height 21
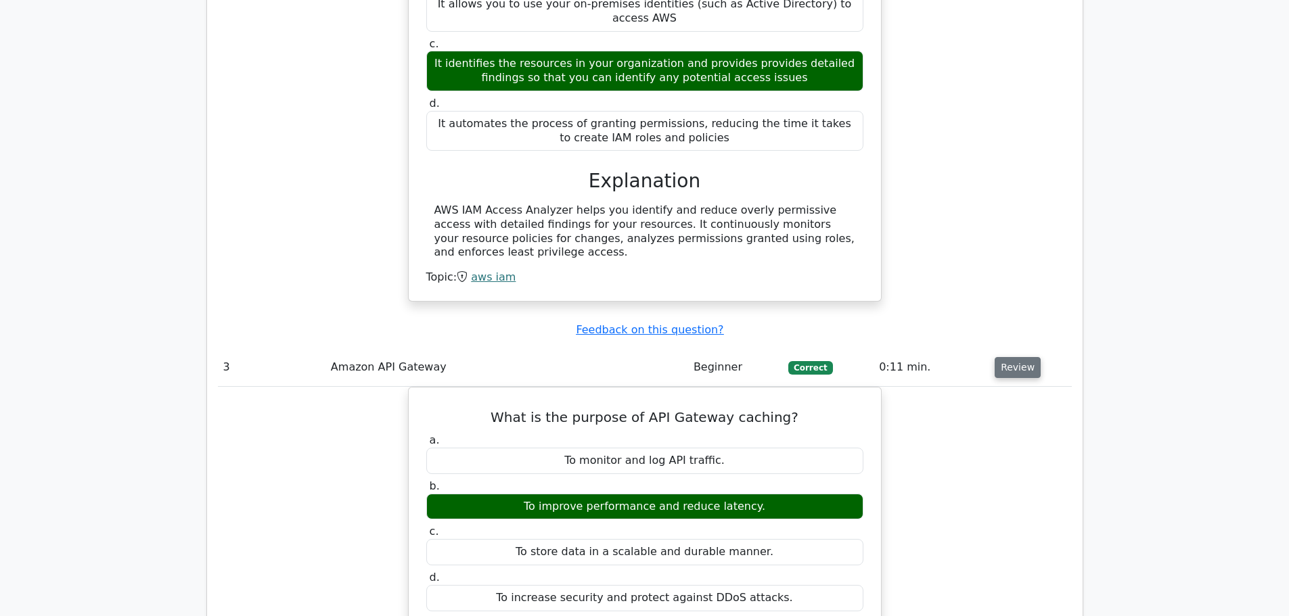
click at [1010, 357] on button "Review" at bounding box center [1018, 367] width 46 height 21
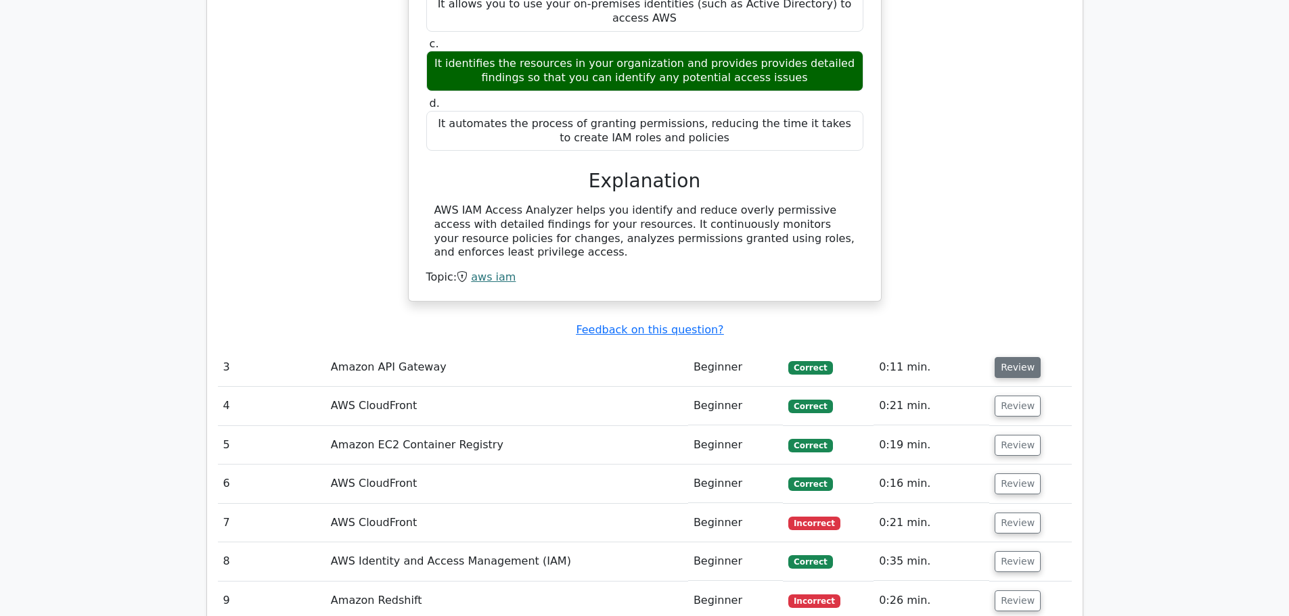
click at [1010, 357] on button "Review" at bounding box center [1018, 367] width 46 height 21
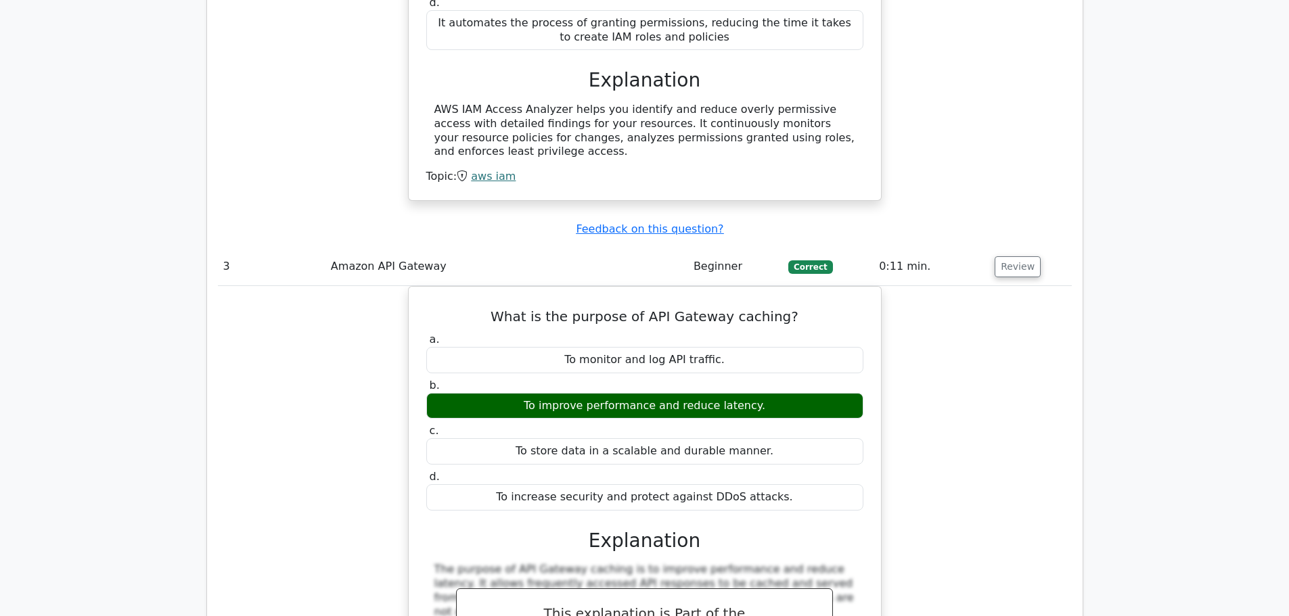
scroll to position [1962, 0]
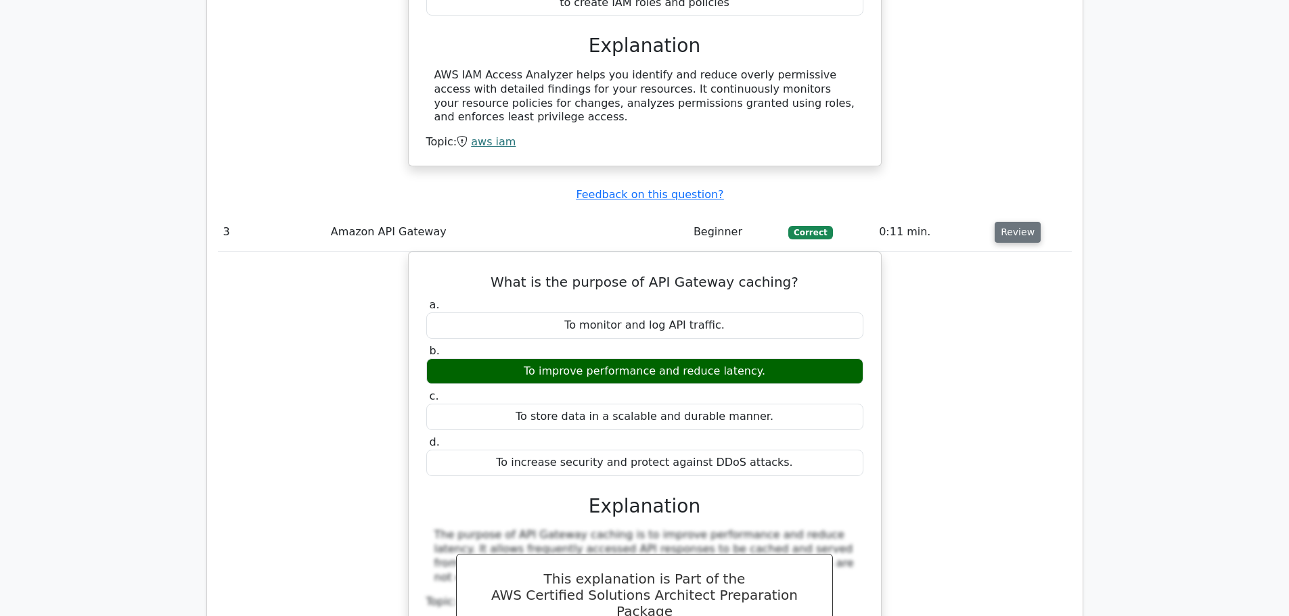
click at [1012, 222] on button "Review" at bounding box center [1018, 232] width 46 height 21
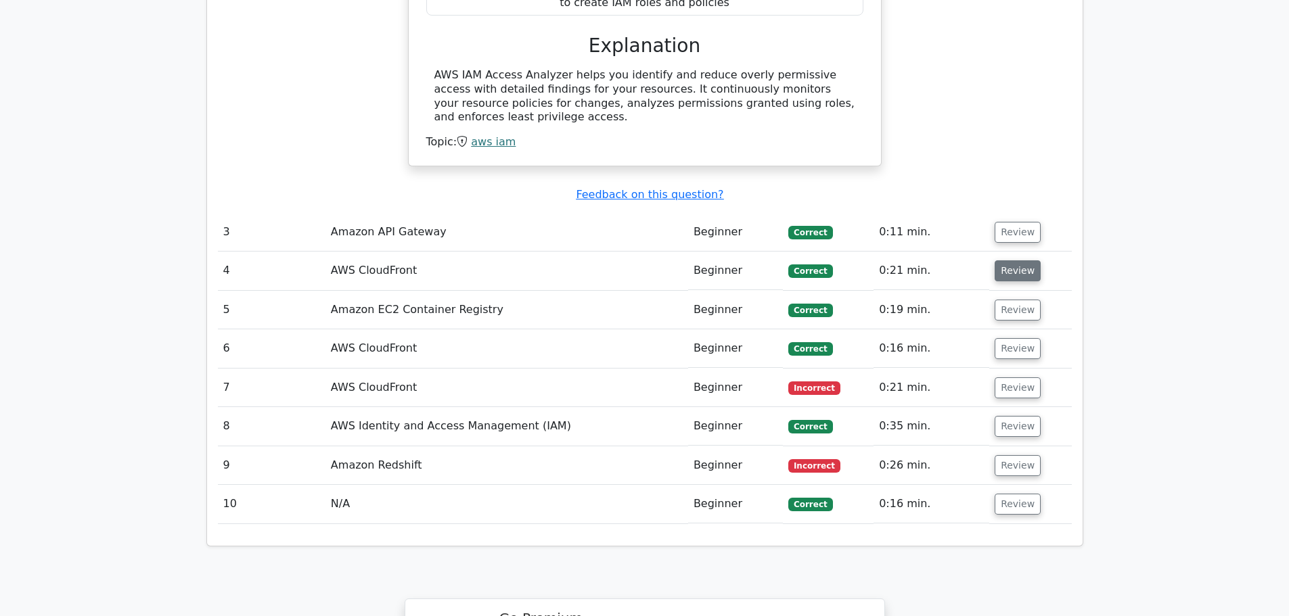
click at [1011, 261] on button "Review" at bounding box center [1018, 271] width 46 height 21
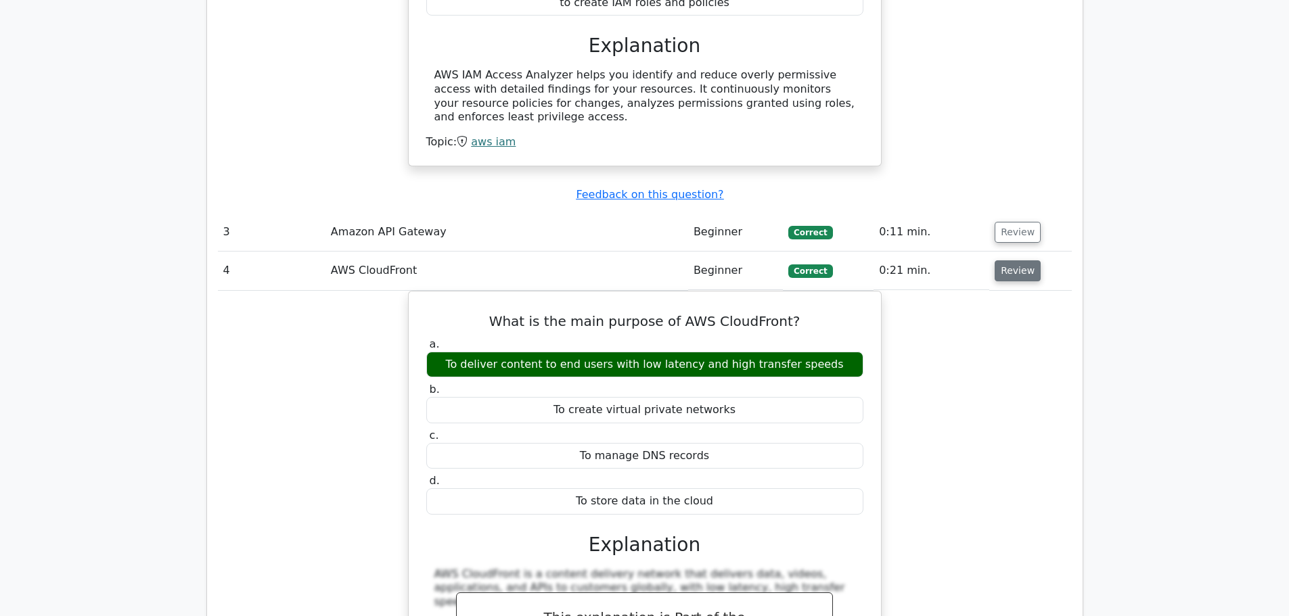
click at [1011, 261] on button "Review" at bounding box center [1018, 271] width 46 height 21
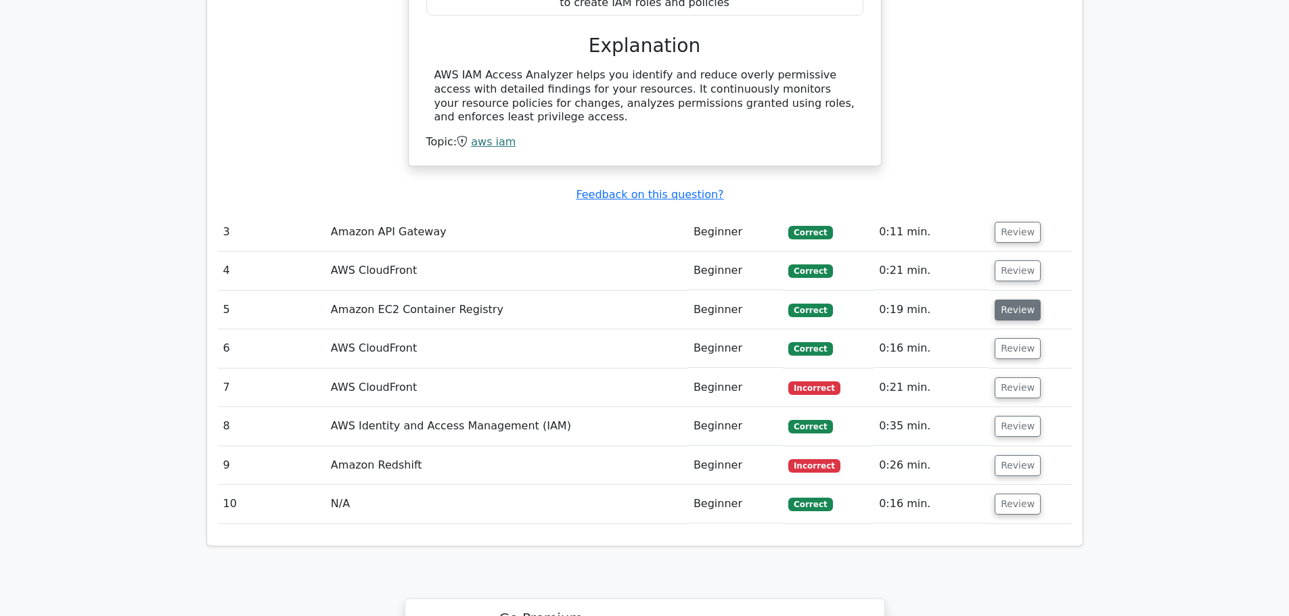
click at [1013, 300] on button "Review" at bounding box center [1018, 310] width 46 height 21
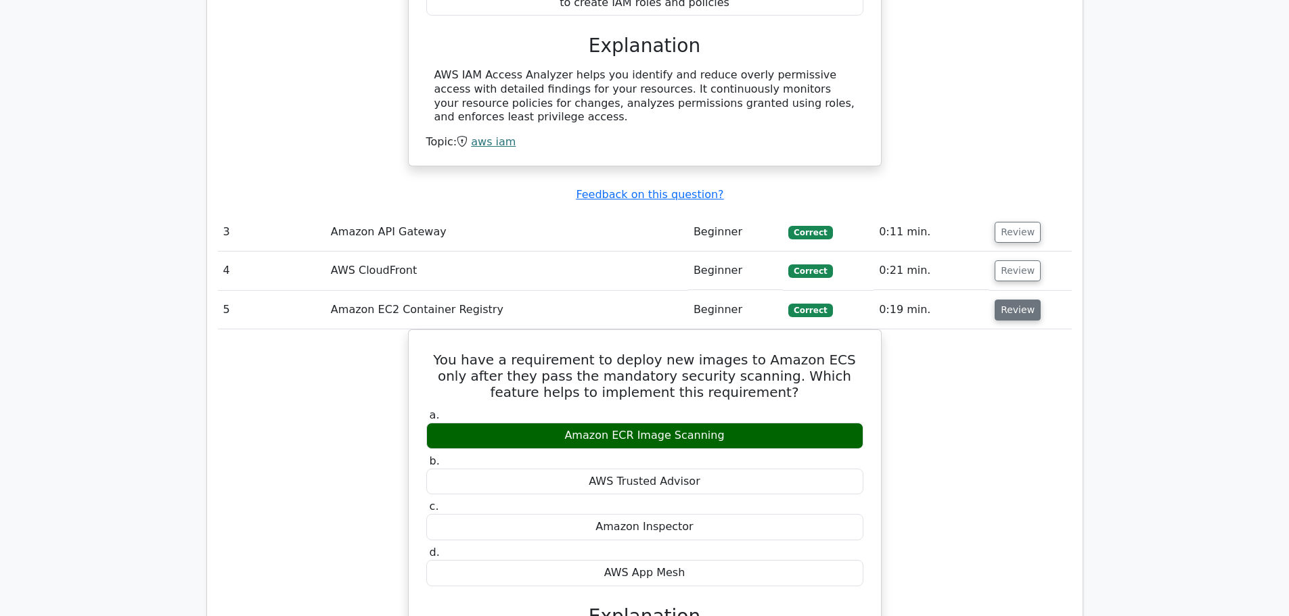
click at [1013, 300] on button "Review" at bounding box center [1018, 310] width 46 height 21
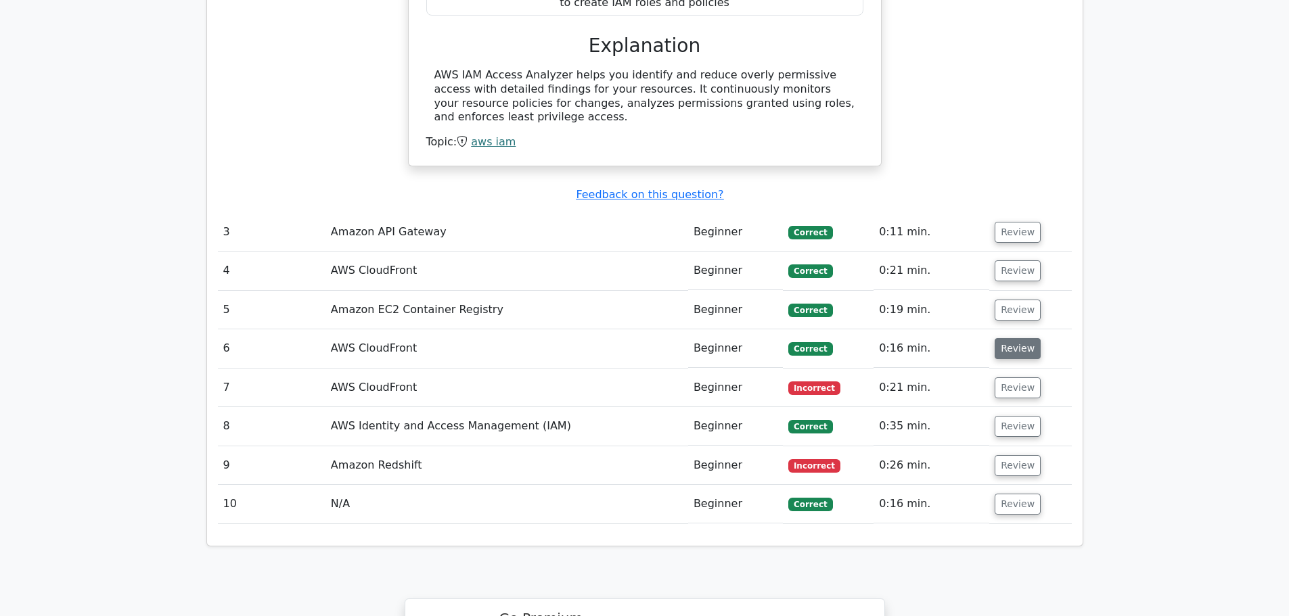
click at [1001, 338] on button "Review" at bounding box center [1018, 348] width 46 height 21
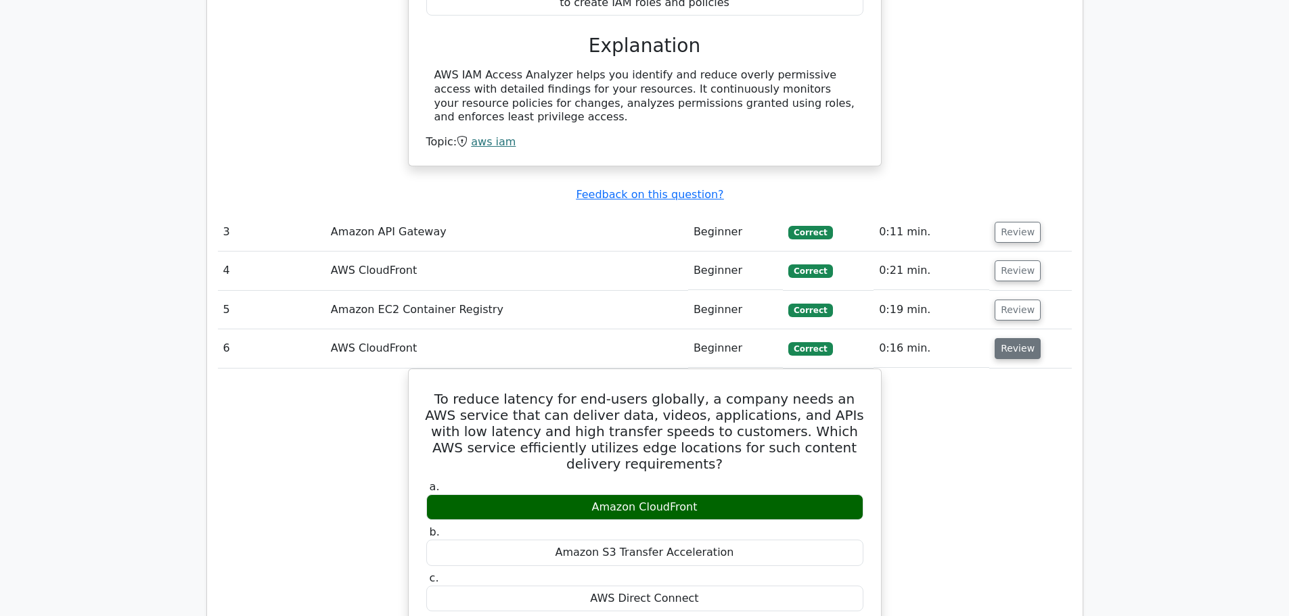
click at [1001, 338] on button "Review" at bounding box center [1018, 348] width 46 height 21
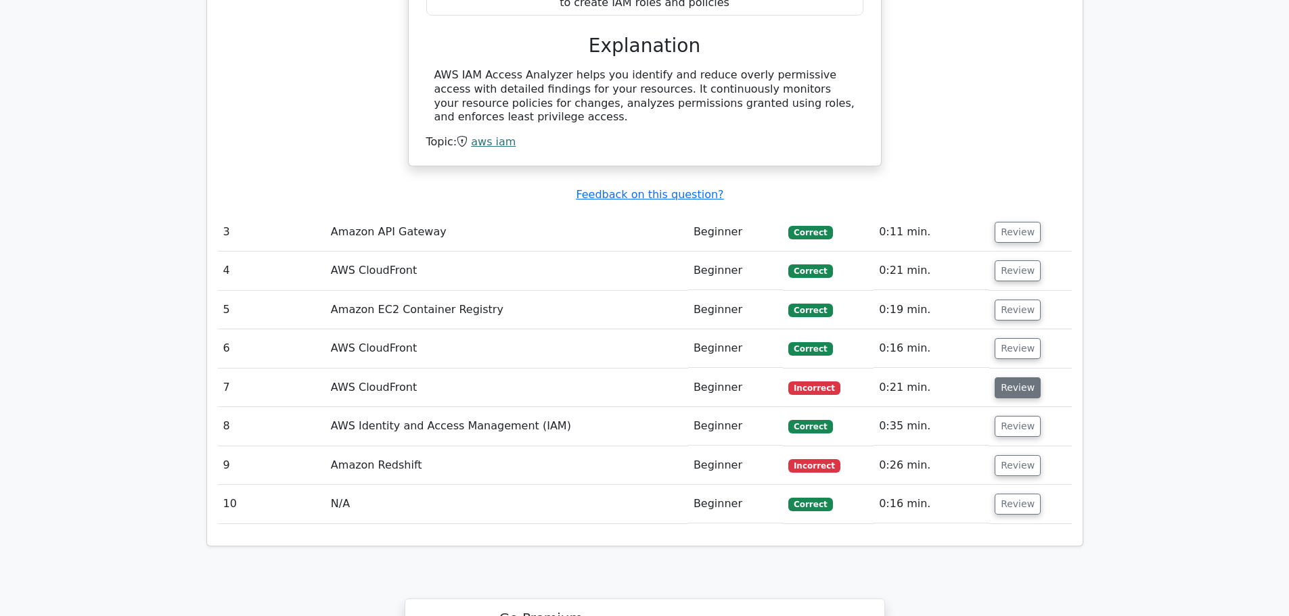
click at [995, 378] on button "Review" at bounding box center [1018, 388] width 46 height 21
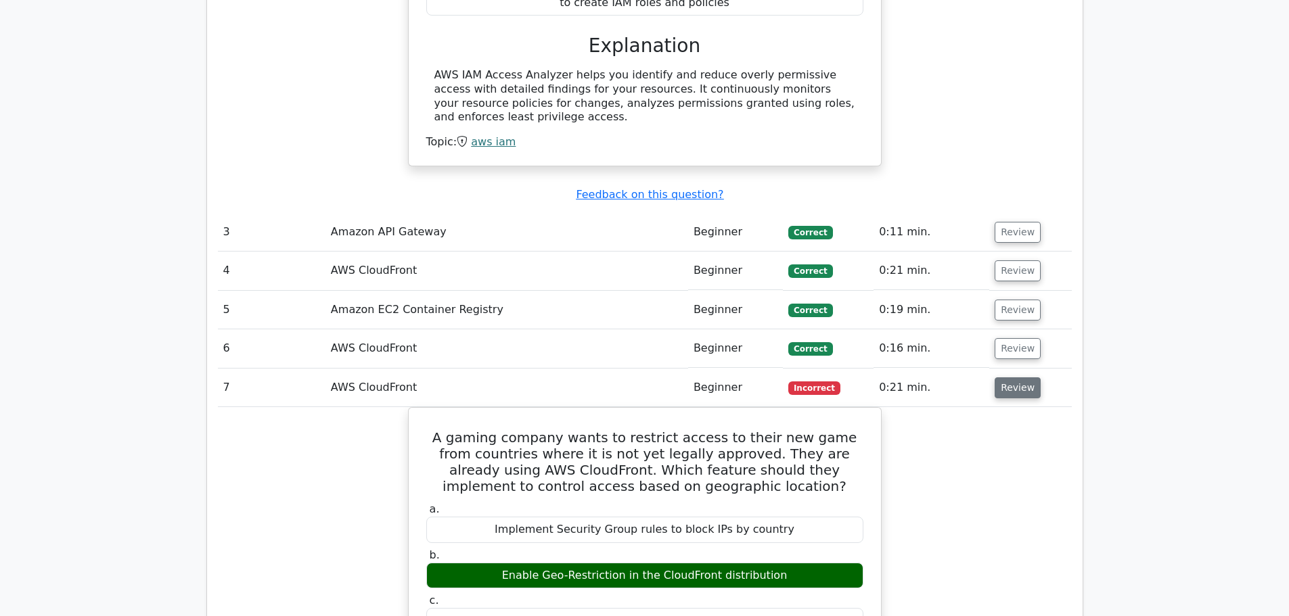
click at [995, 378] on button "Review" at bounding box center [1018, 388] width 46 height 21
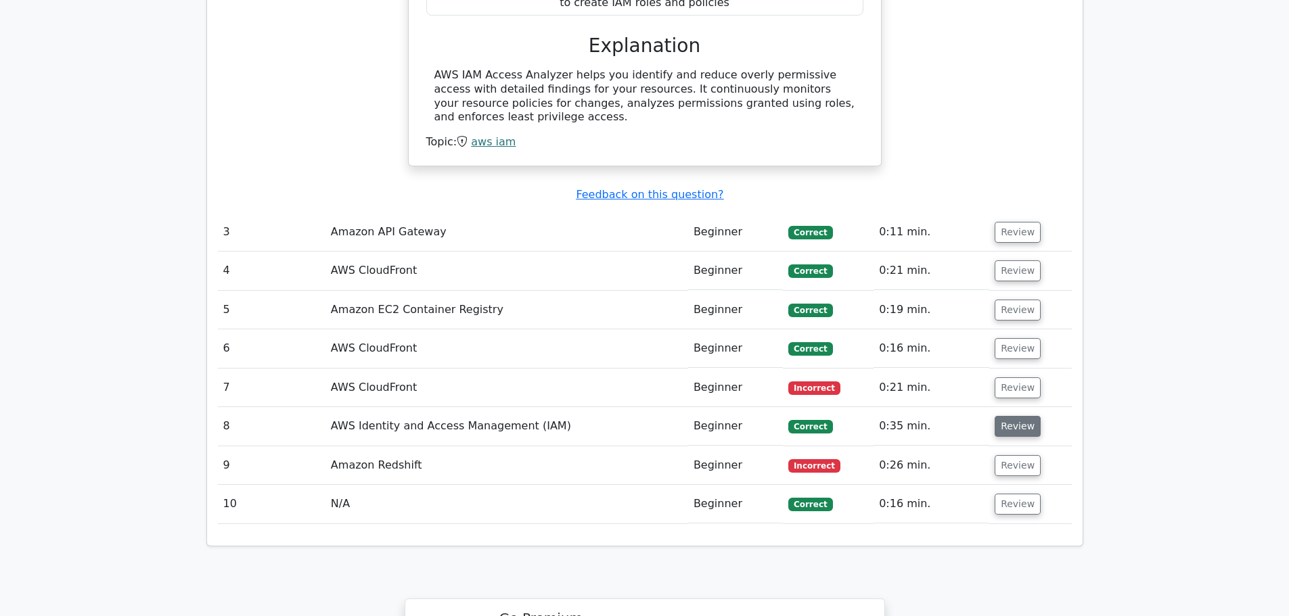
click at [1005, 416] on button "Review" at bounding box center [1018, 426] width 46 height 21
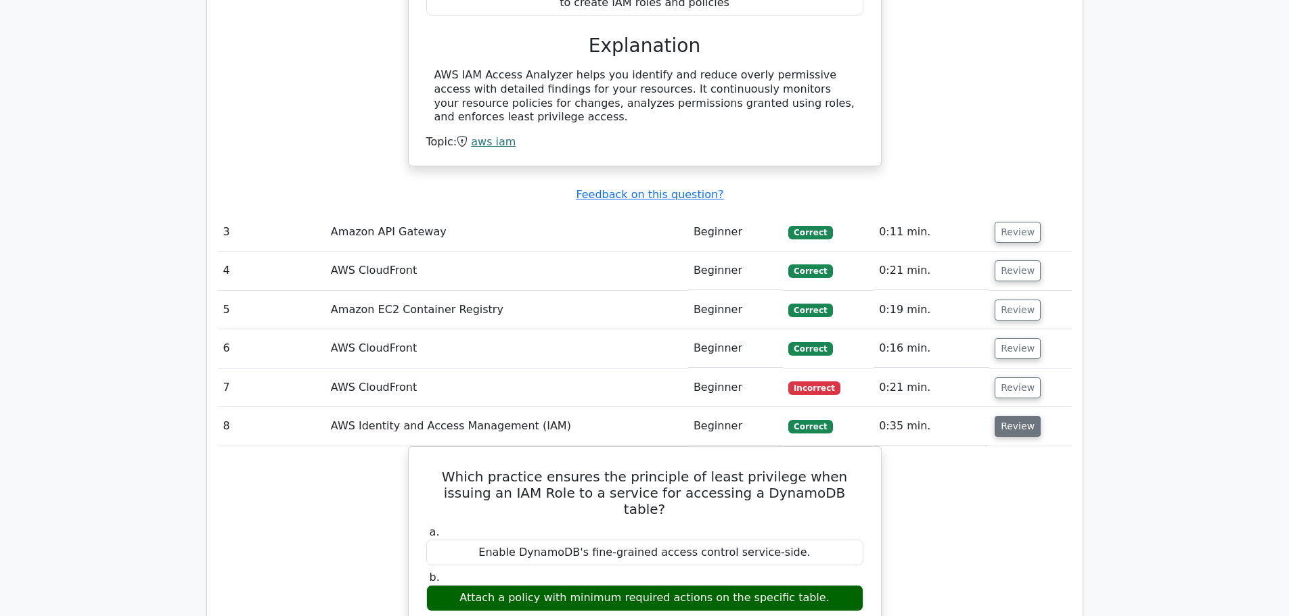
click at [1005, 416] on button "Review" at bounding box center [1018, 426] width 46 height 21
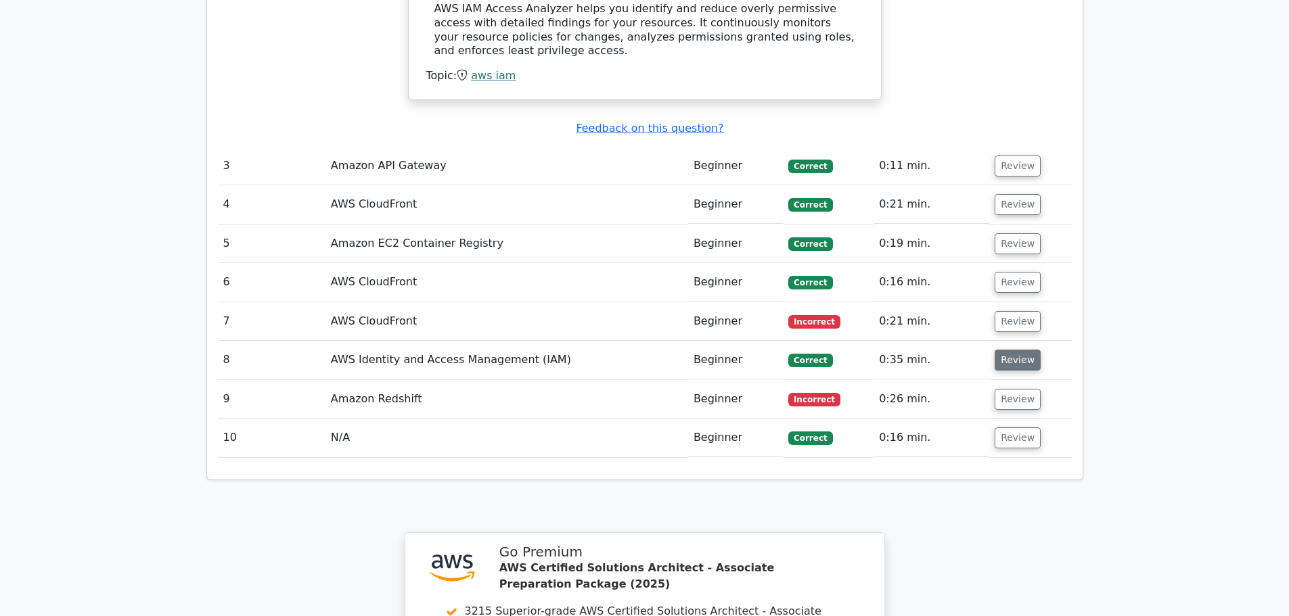
scroll to position [2030, 0]
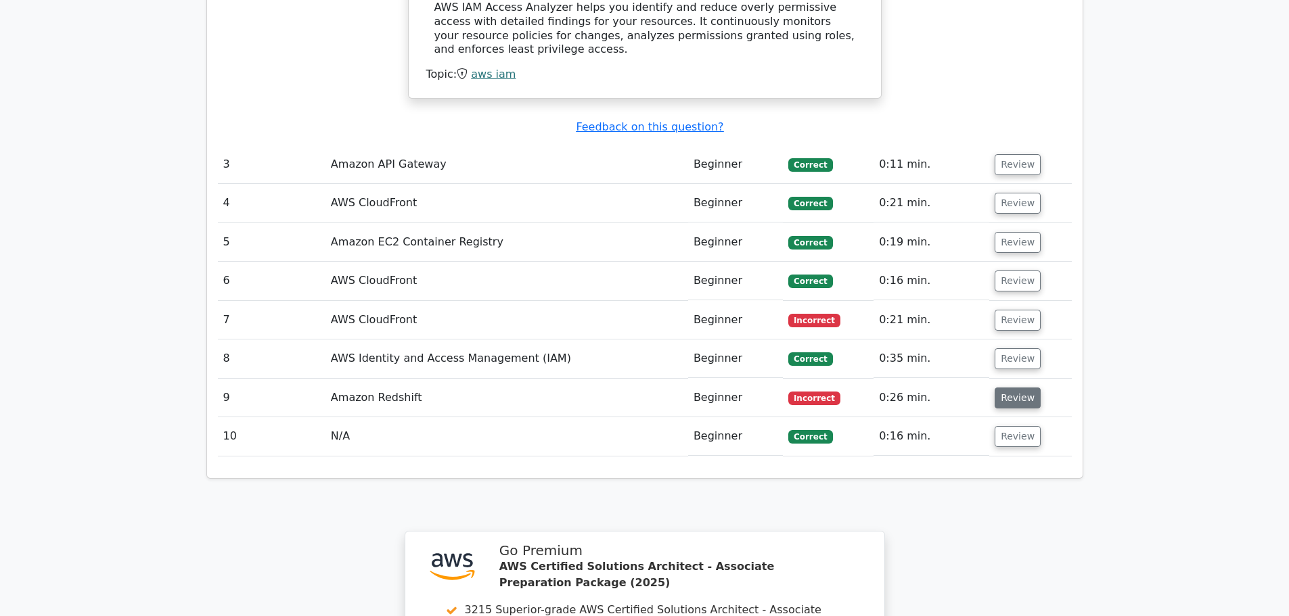
click at [1002, 388] on button "Review" at bounding box center [1018, 398] width 46 height 21
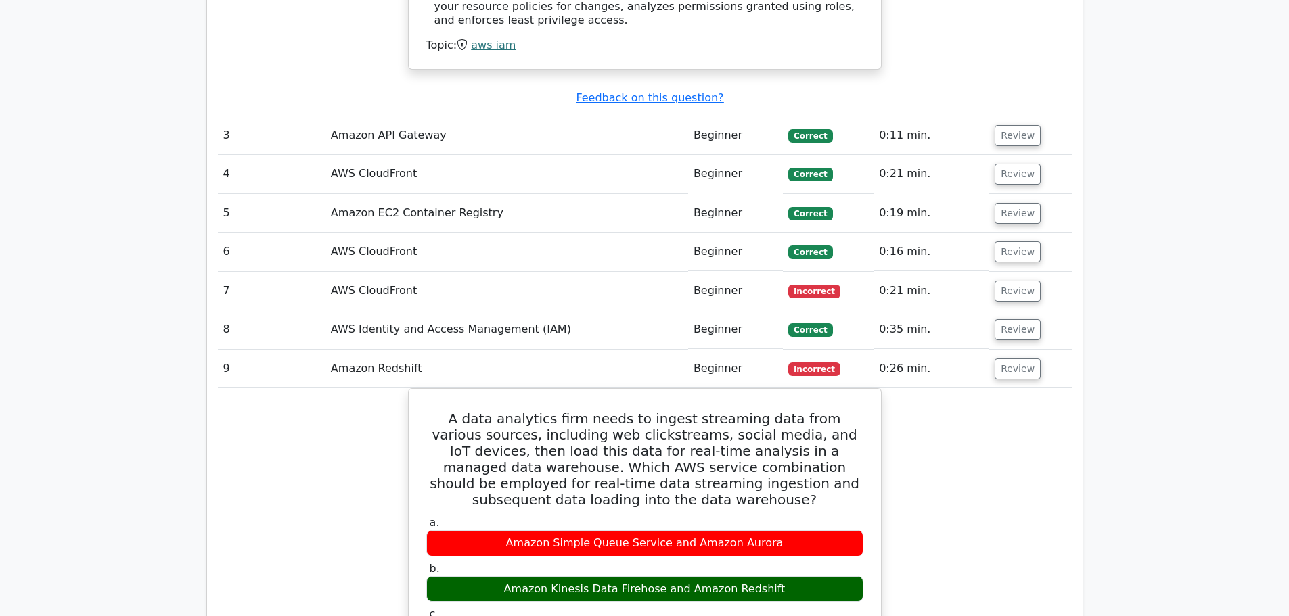
scroll to position [2098, 0]
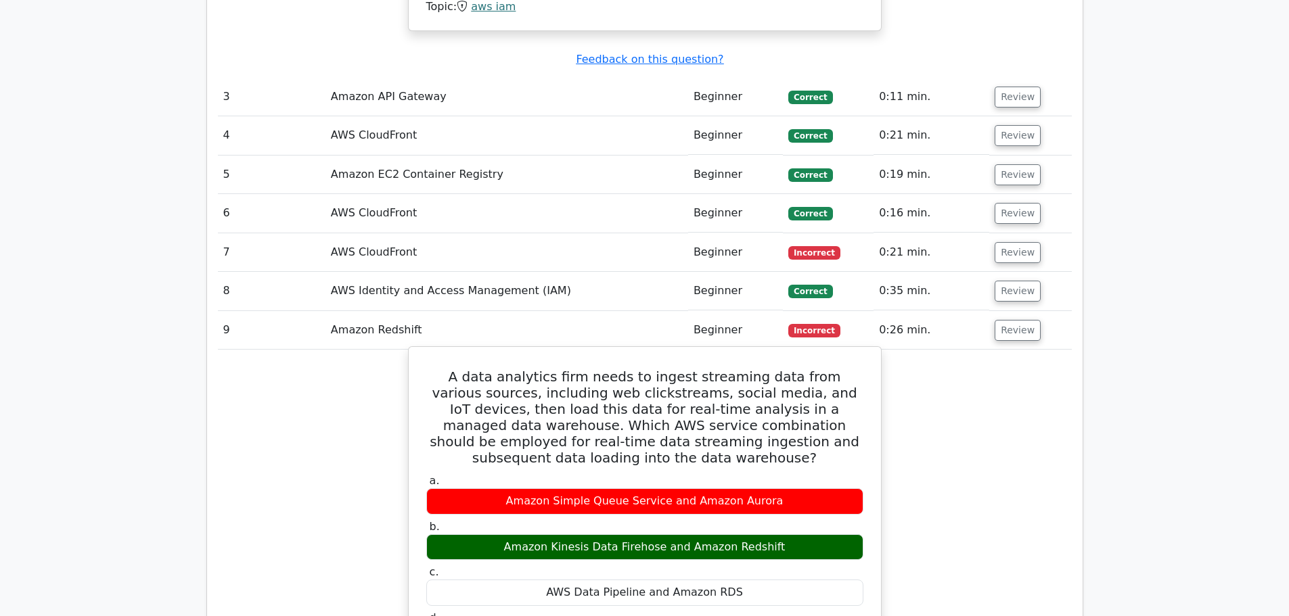
drag, startPoint x: 641, startPoint y: 433, endPoint x: 773, endPoint y: 444, distance: 133.1
click at [773, 535] on div "Amazon Kinesis Data Firehose and Amazon Redshift" at bounding box center [644, 548] width 437 height 26
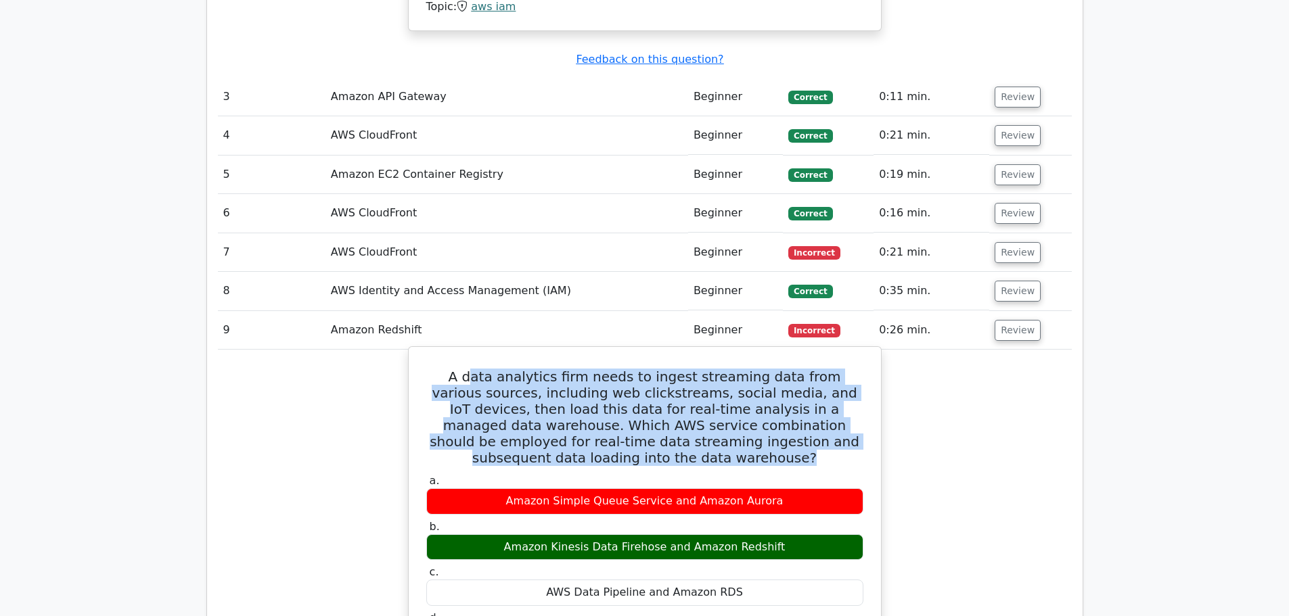
drag, startPoint x: 464, startPoint y: 268, endPoint x: 693, endPoint y: 360, distance: 247.2
click at [687, 369] on h5 "A data analytics firm needs to ingest streaming data from various sources, incl…" at bounding box center [645, 417] width 440 height 97
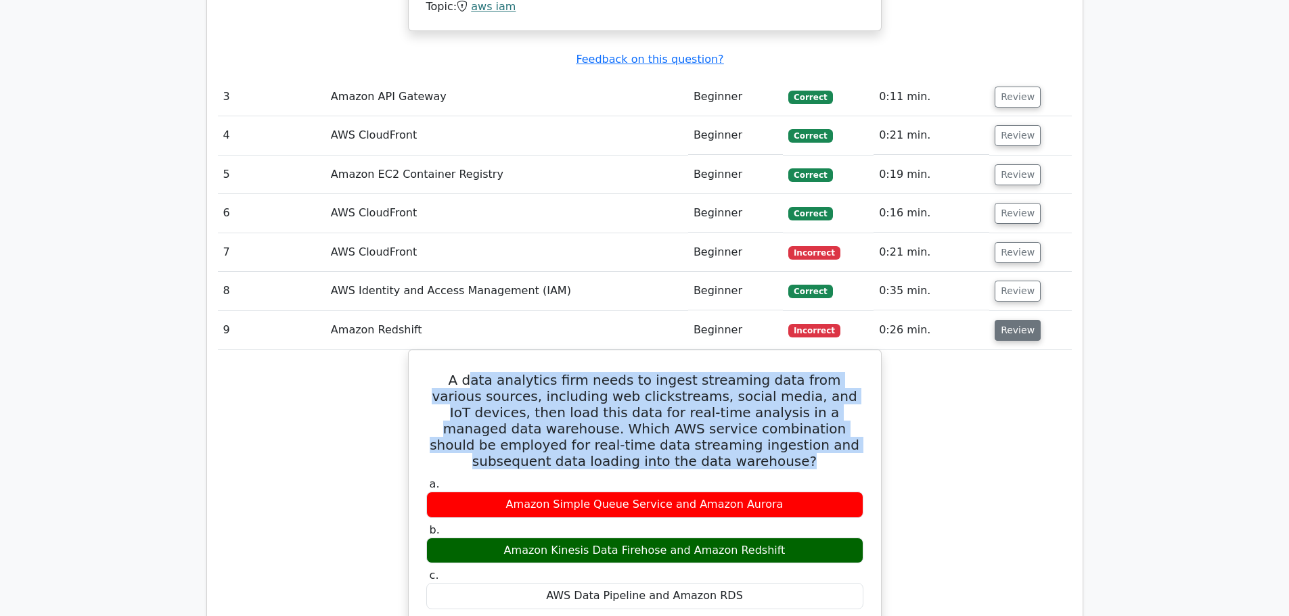
click at [1019, 320] on button "Review" at bounding box center [1018, 330] width 46 height 21
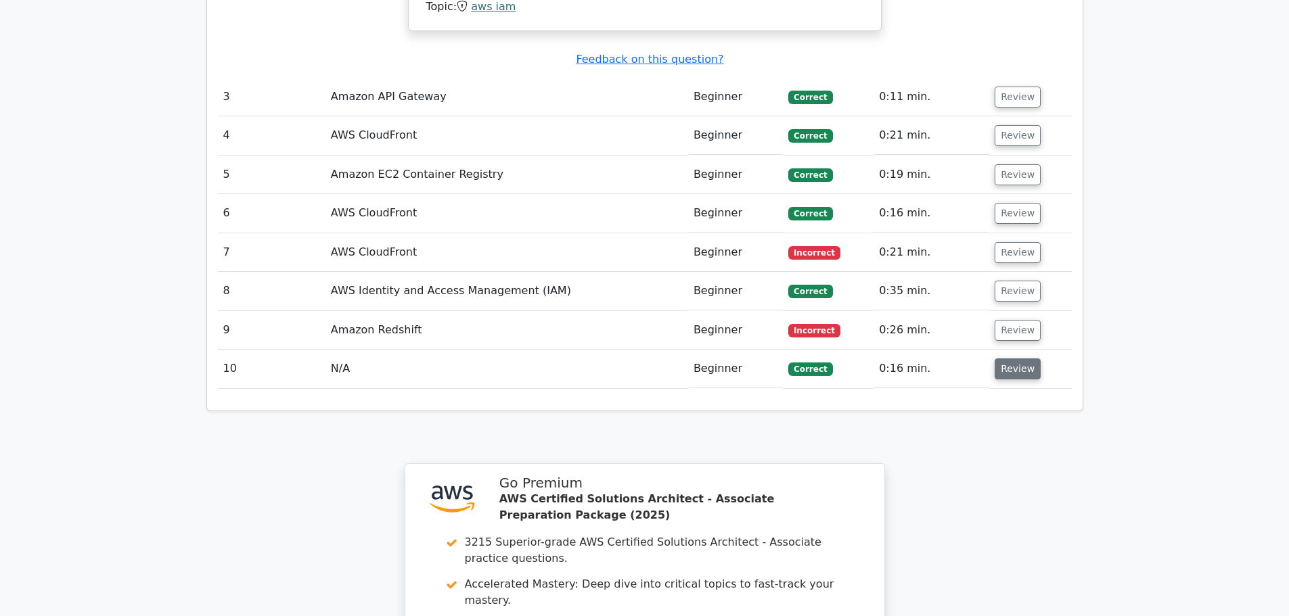
click at [1006, 359] on button "Review" at bounding box center [1018, 369] width 46 height 21
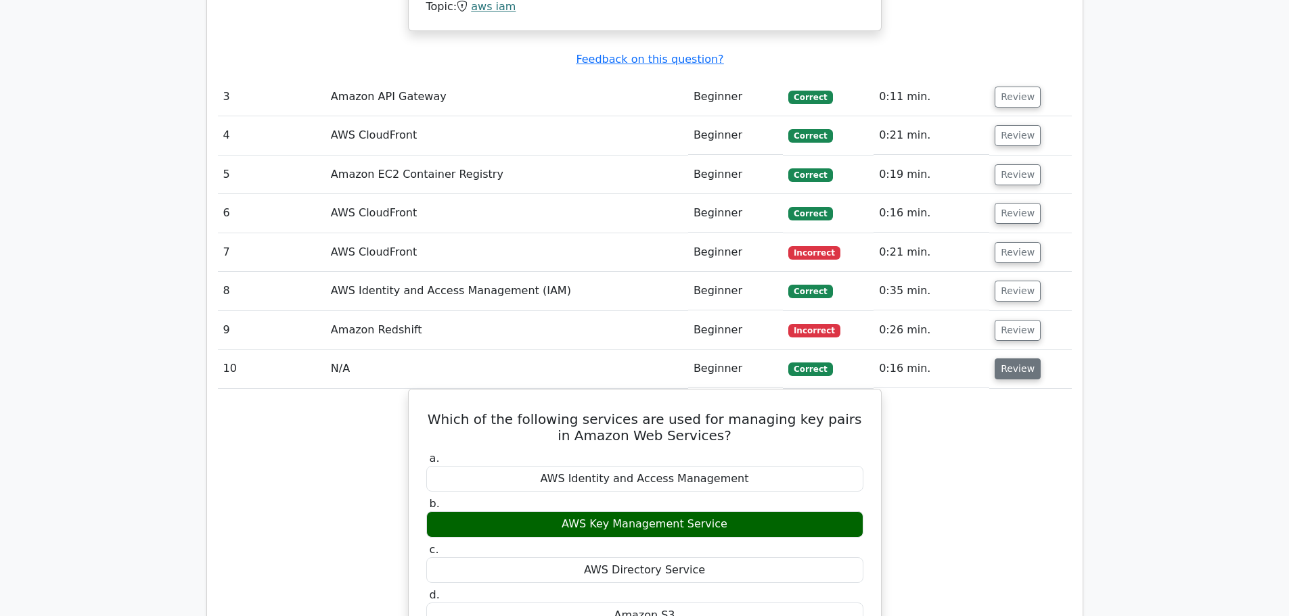
click at [1005, 359] on button "Review" at bounding box center [1018, 369] width 46 height 21
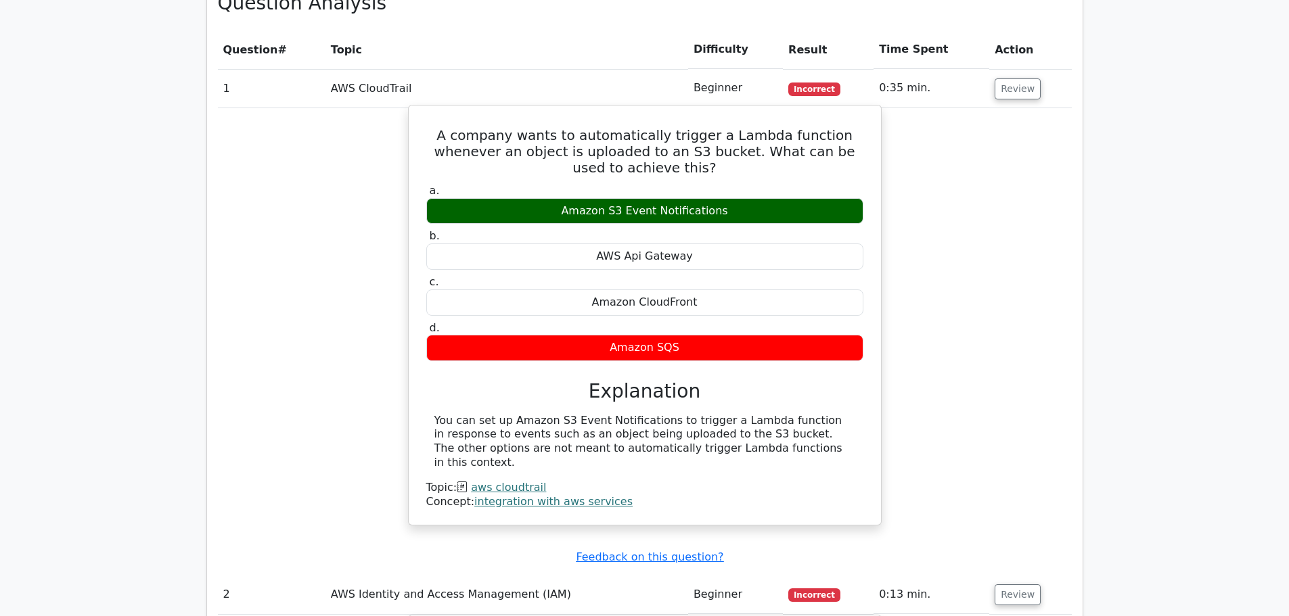
scroll to position [812, 0]
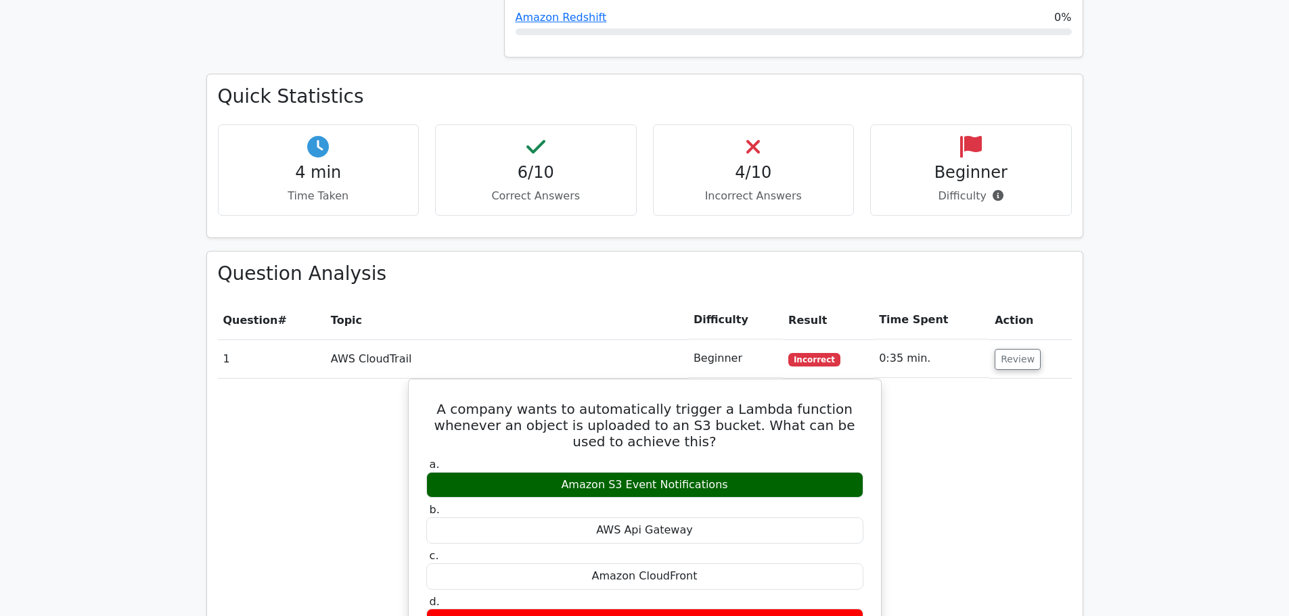
click at [407, 340] on td "AWS CloudTrail" at bounding box center [506, 359] width 363 height 39
click at [374, 340] on td "AWS CloudTrail" at bounding box center [506, 359] width 363 height 39
click at [1009, 349] on button "Review" at bounding box center [1018, 359] width 46 height 21
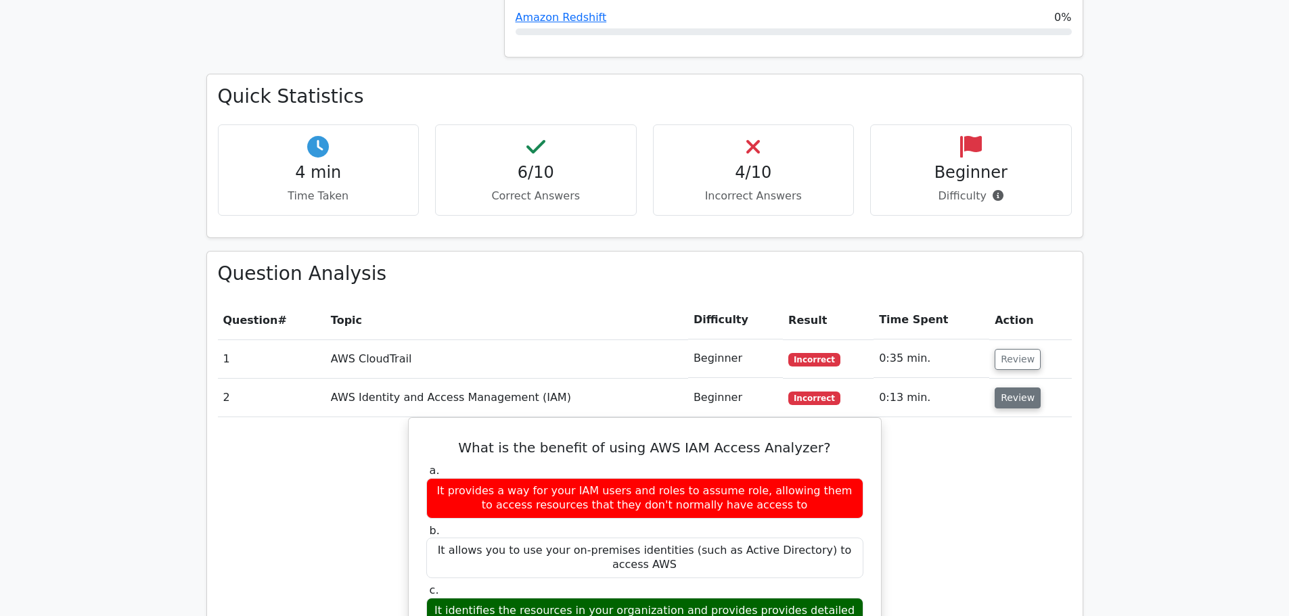
click at [1018, 388] on button "Review" at bounding box center [1018, 398] width 46 height 21
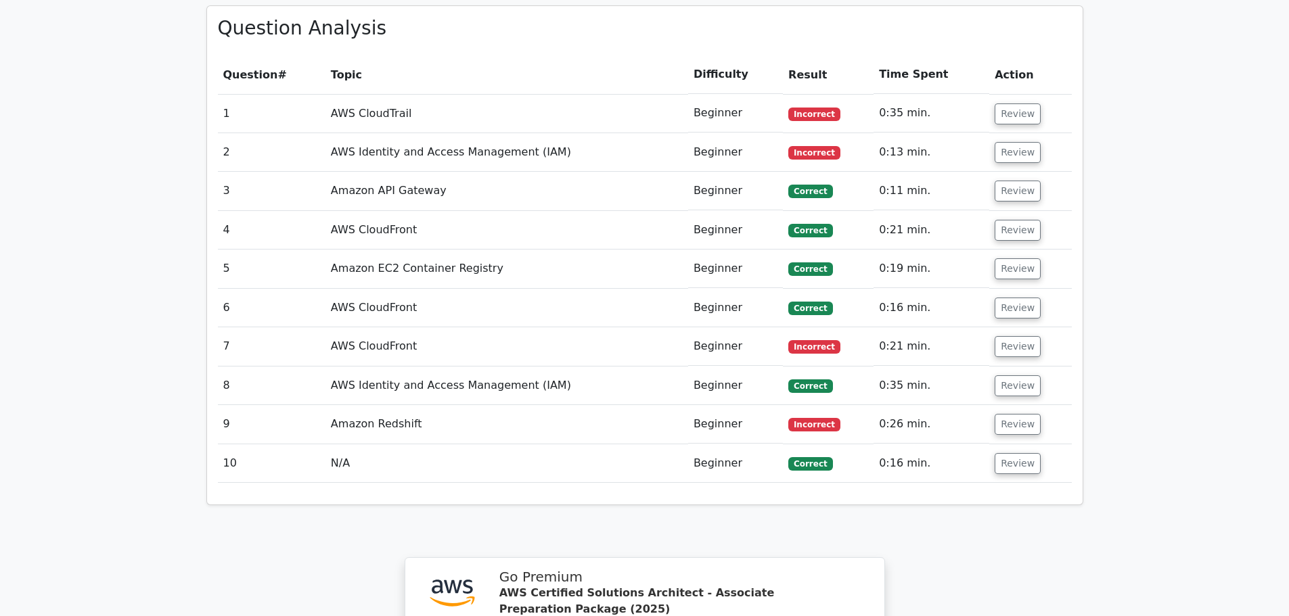
scroll to position [1083, 0]
